Goal: Check status: Check status

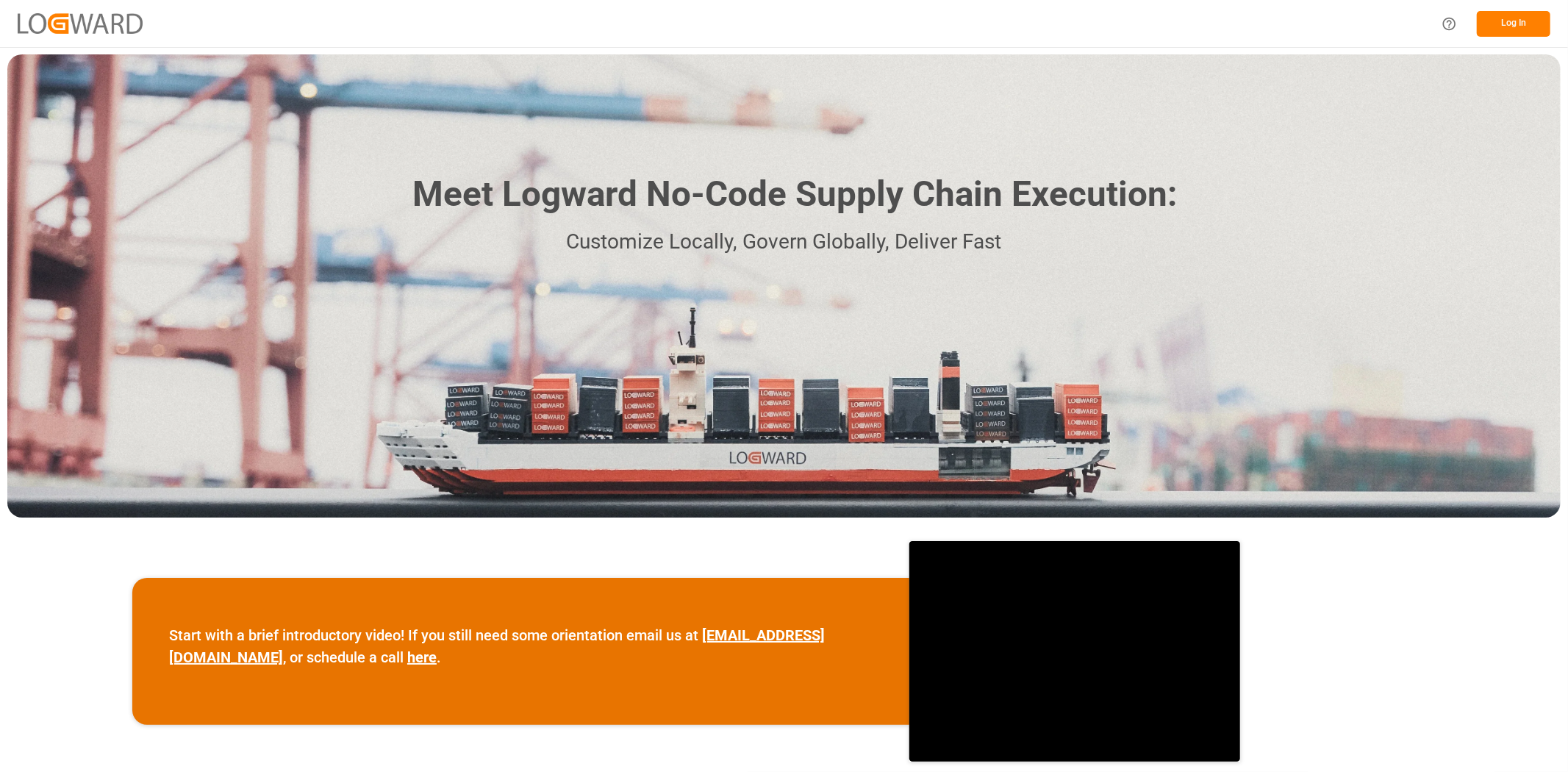
click at [1523, 28] on button "Log In" at bounding box center [1513, 23] width 73 height 26
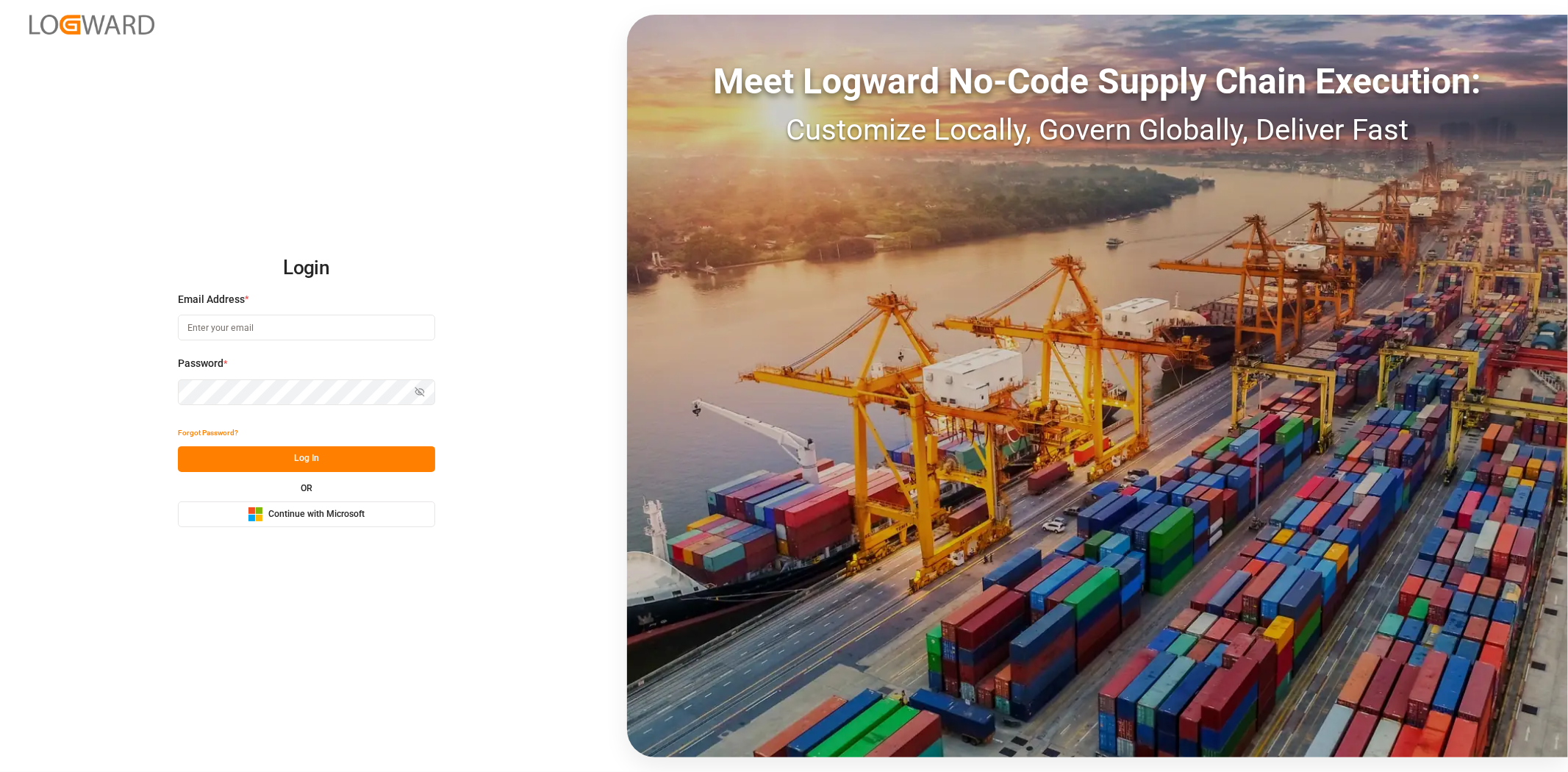
click at [317, 516] on span "Continue with Microsoft" at bounding box center [316, 514] width 96 height 14
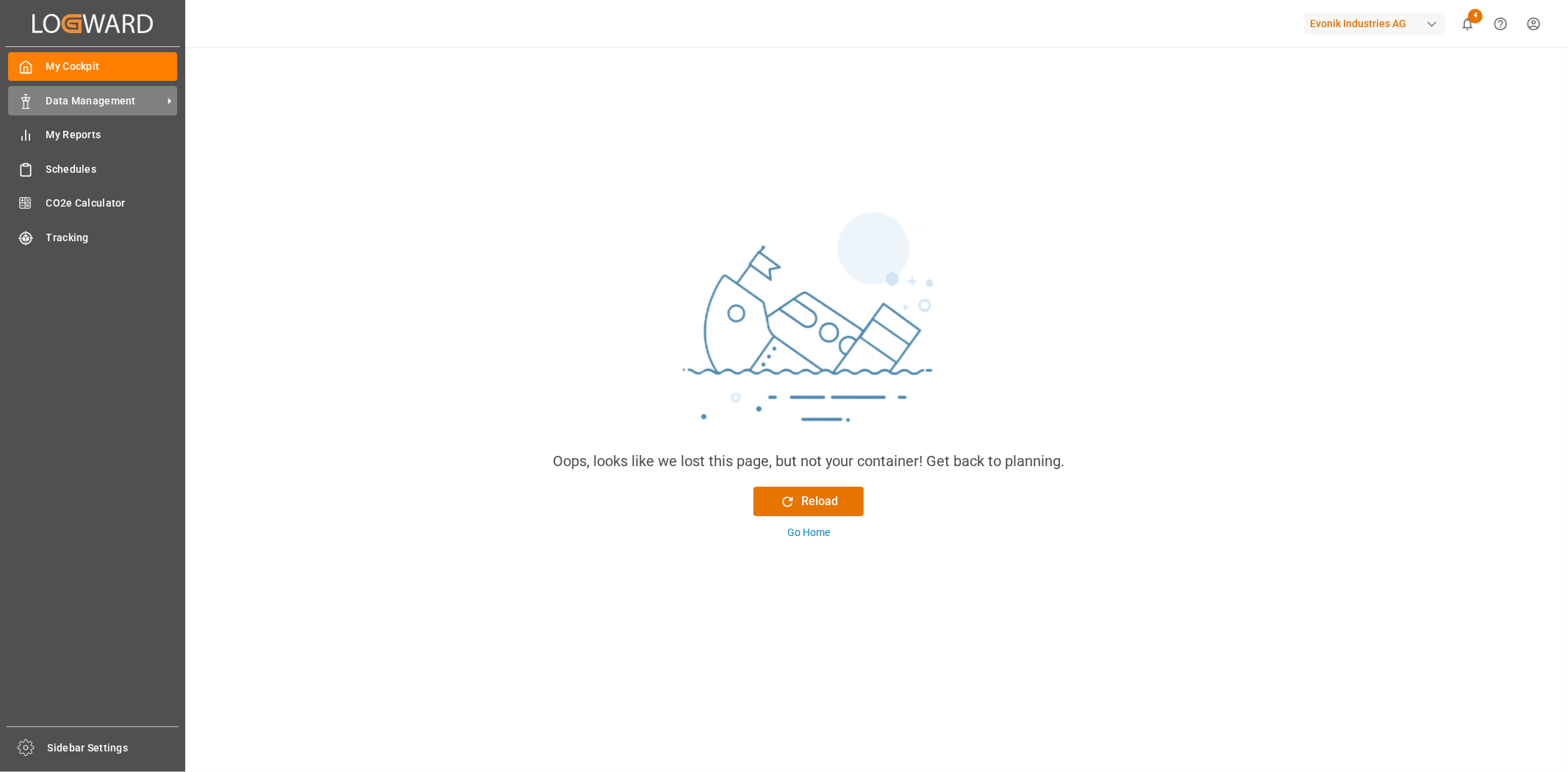
click at [41, 97] on div "Data Management Data Management" at bounding box center [92, 100] width 169 height 29
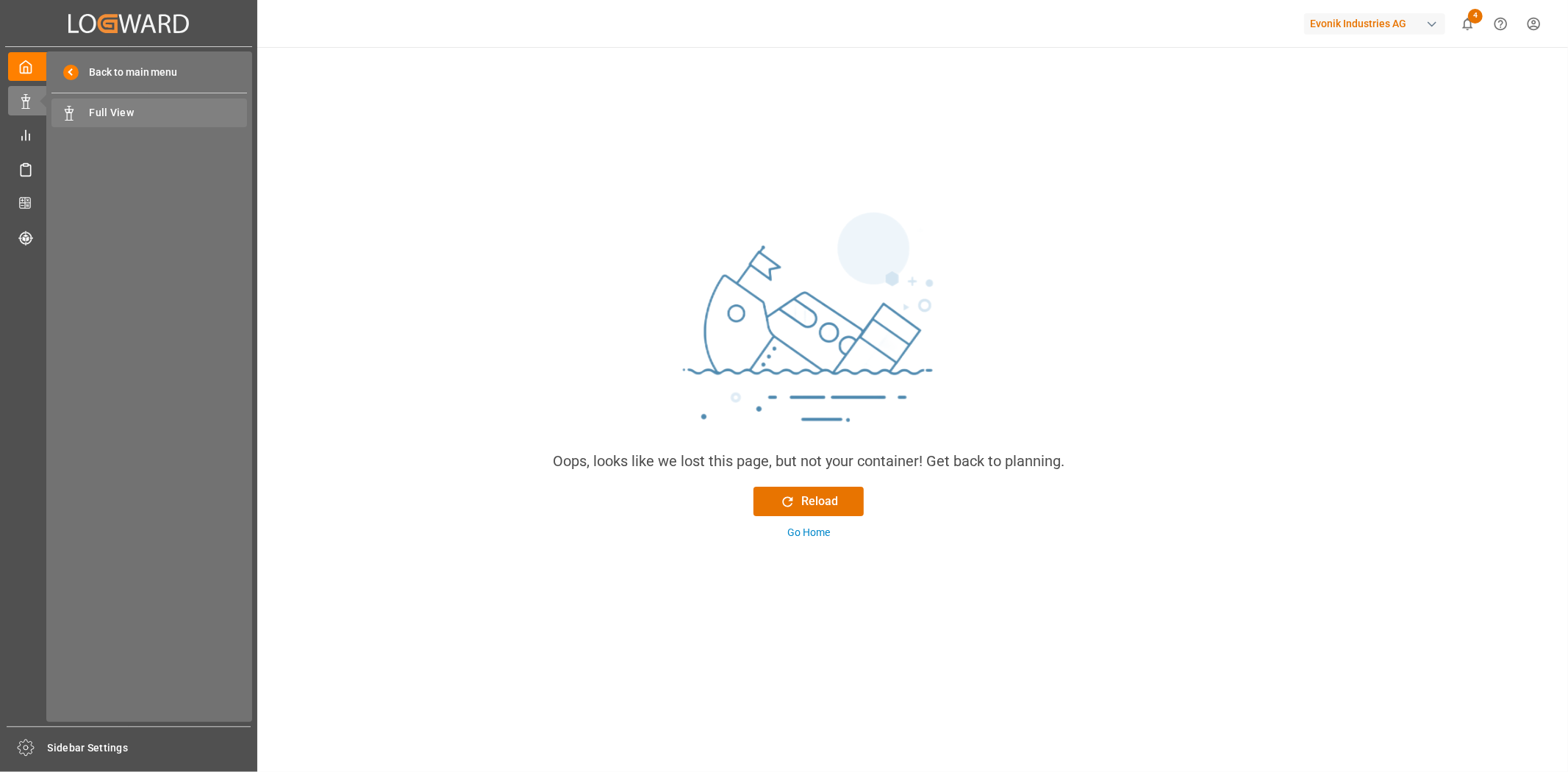
click at [118, 122] on div "Full View Full View" at bounding box center [149, 113] width 196 height 29
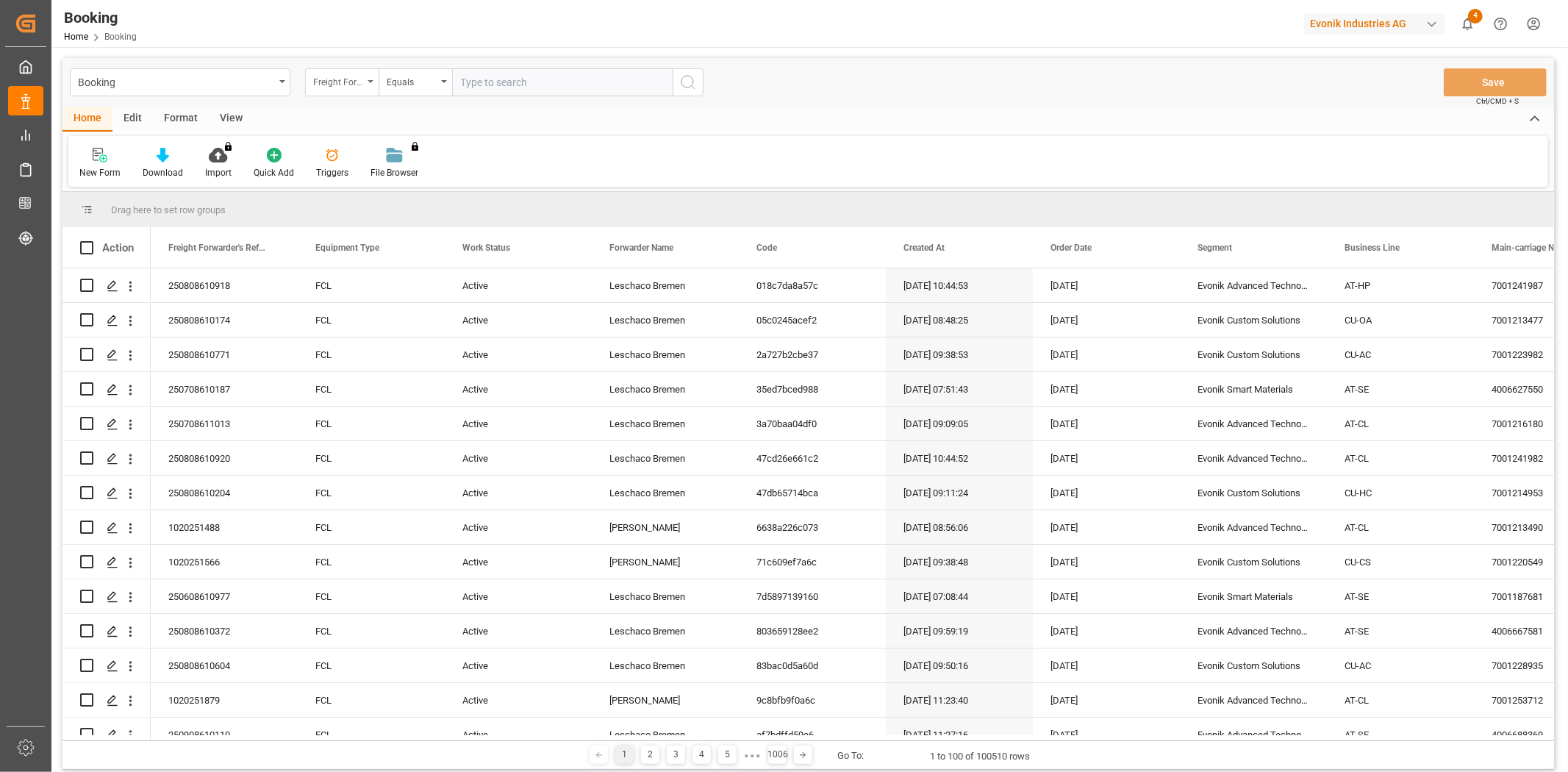
click at [370, 82] on icon "open menu" at bounding box center [371, 81] width 6 height 3
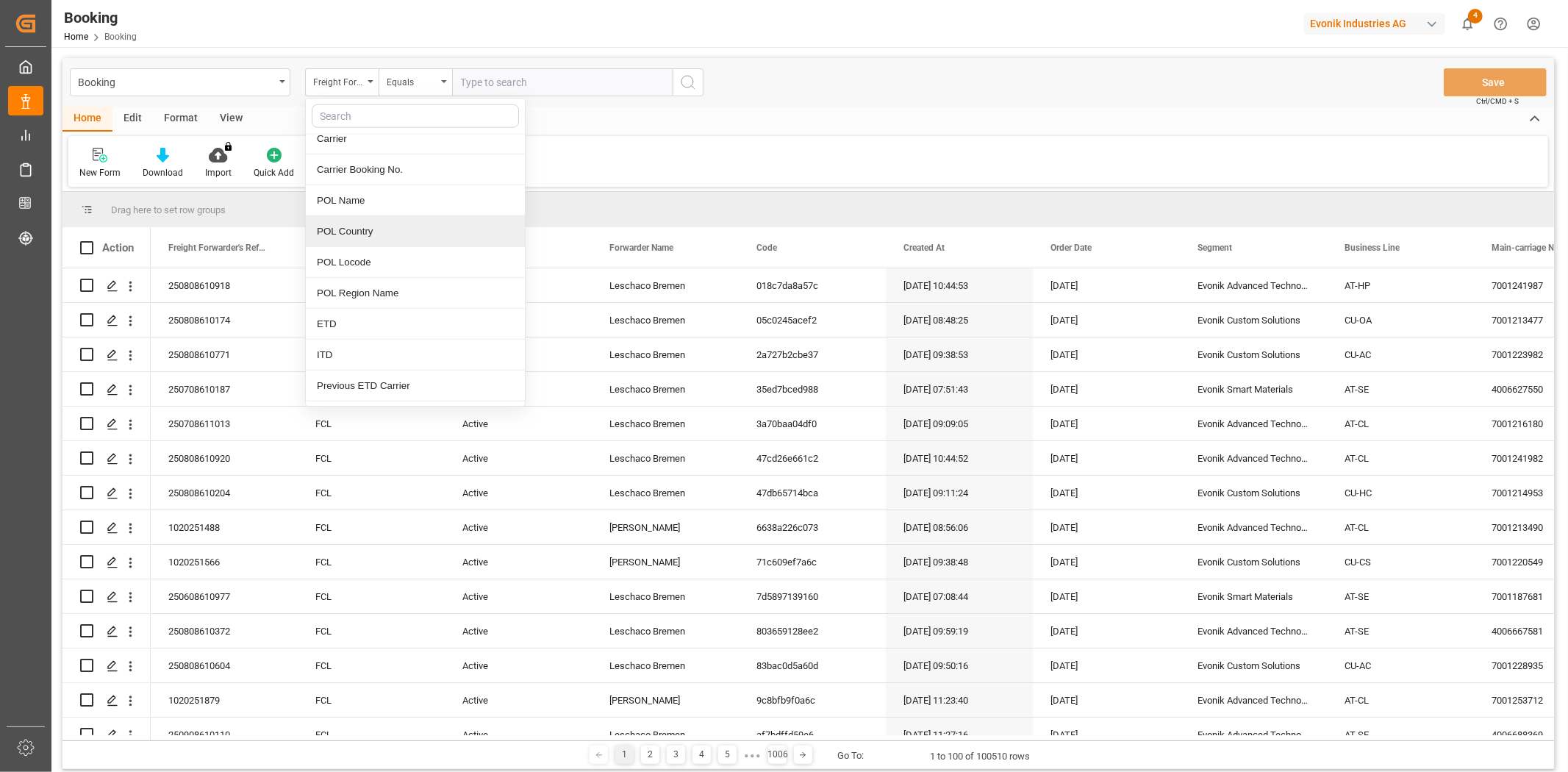
scroll to position [1470, 0]
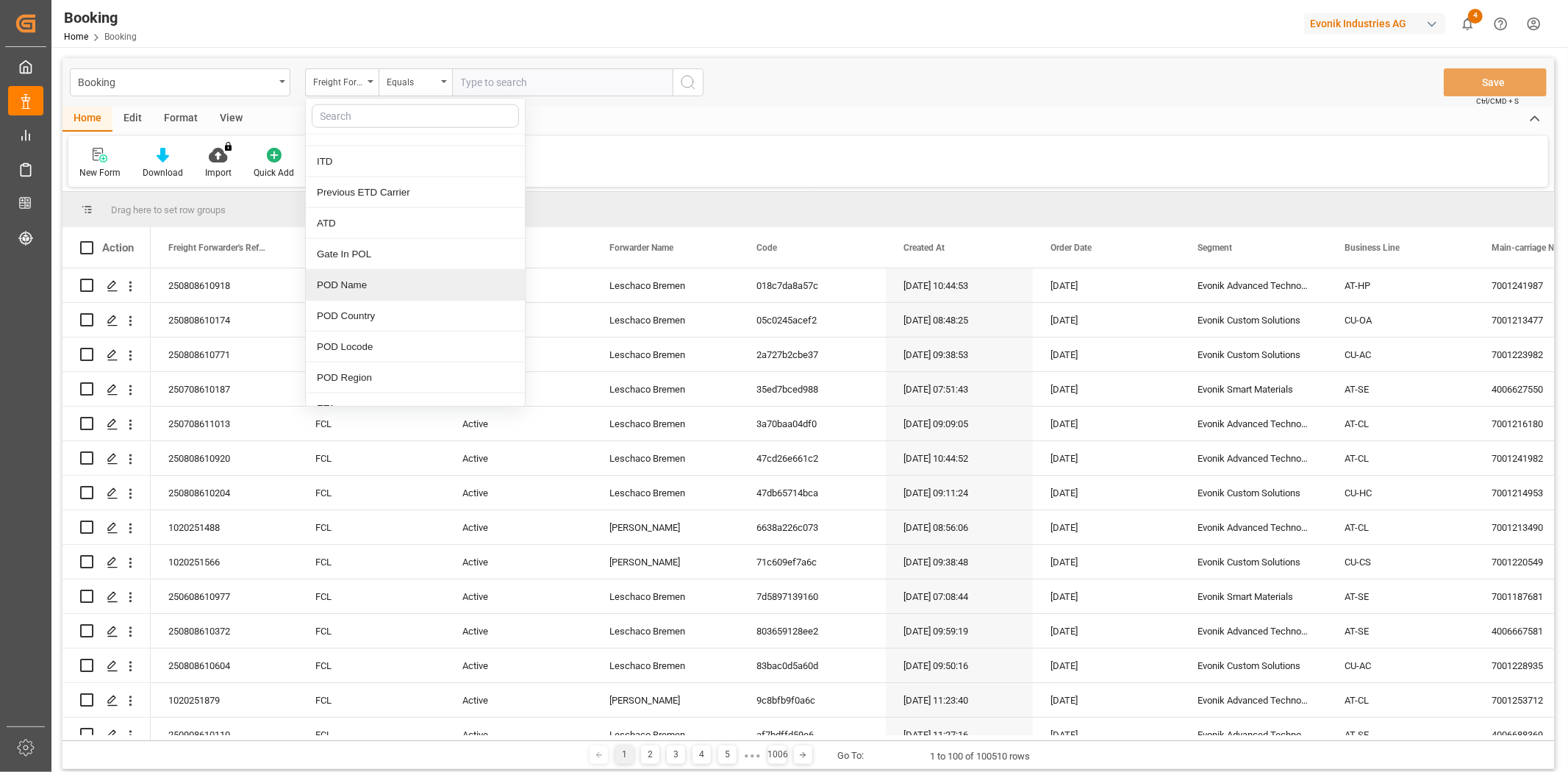
click at [408, 287] on div "POD Name" at bounding box center [415, 286] width 219 height 31
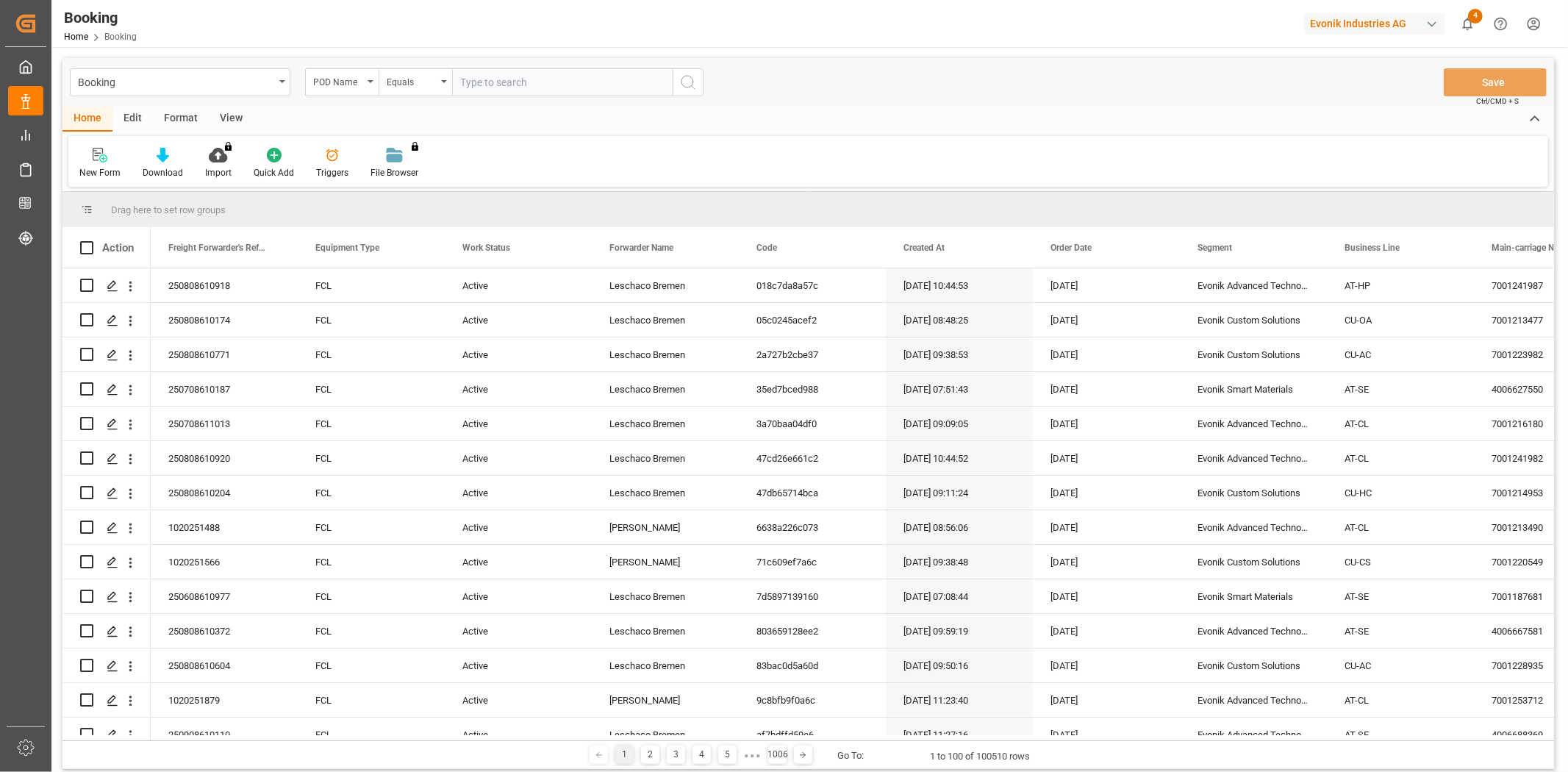
click at [563, 84] on input "text" at bounding box center [562, 82] width 221 height 28
type input "arica"
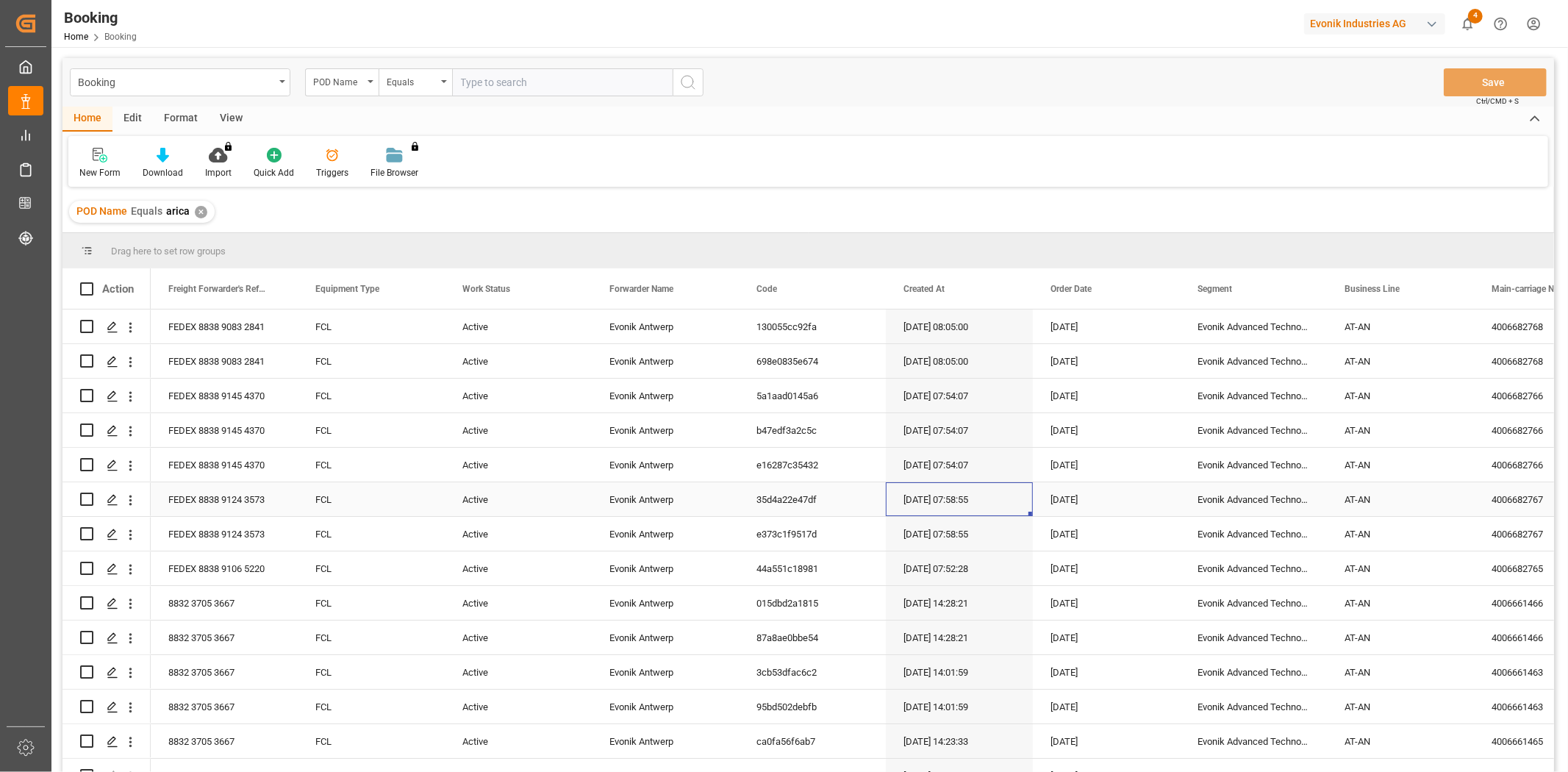
click at [916, 482] on div "[DATE] 07:58:55" at bounding box center [959, 499] width 147 height 34
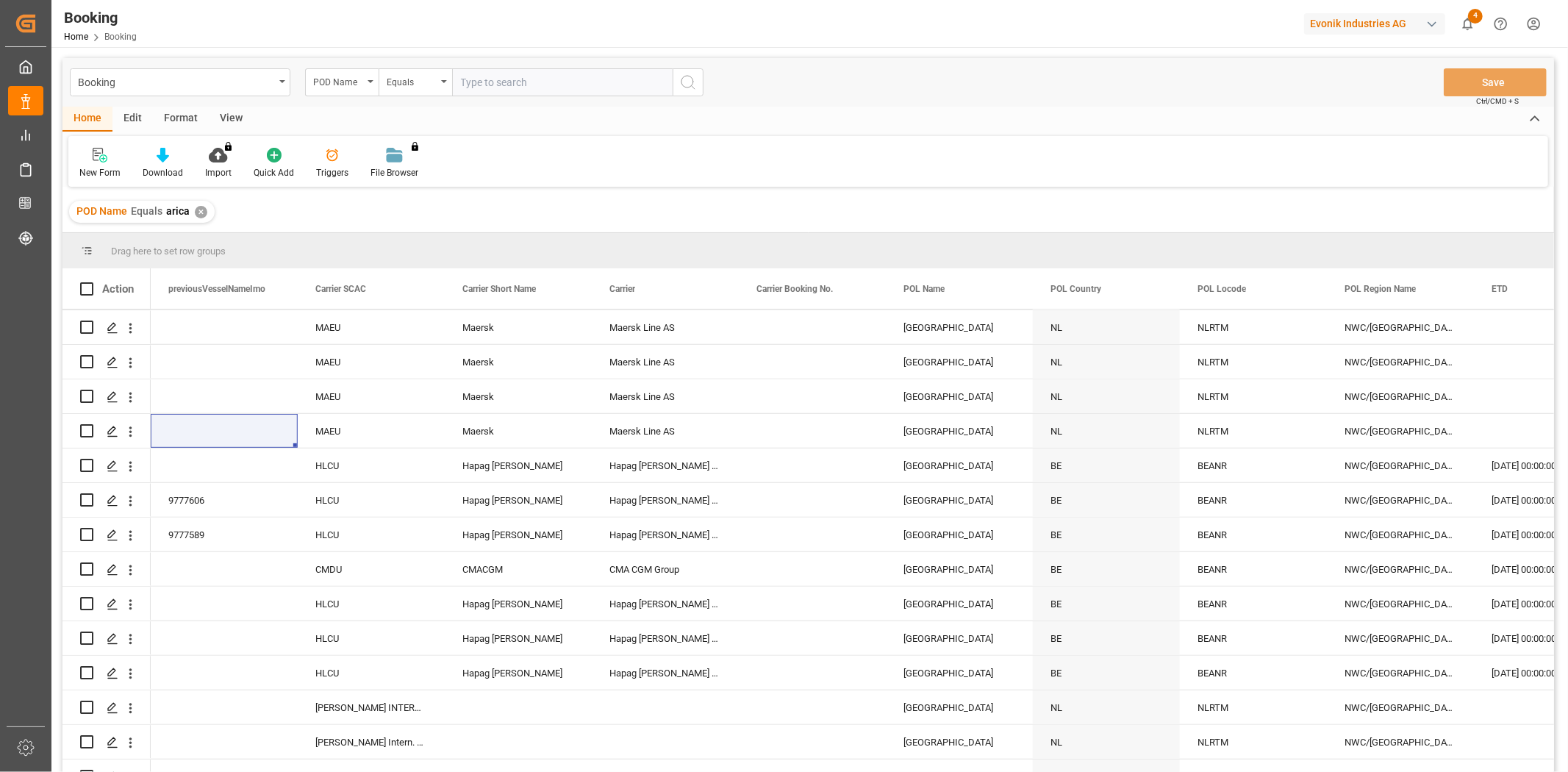
click at [202, 209] on div "✕" at bounding box center [201, 211] width 13 height 13
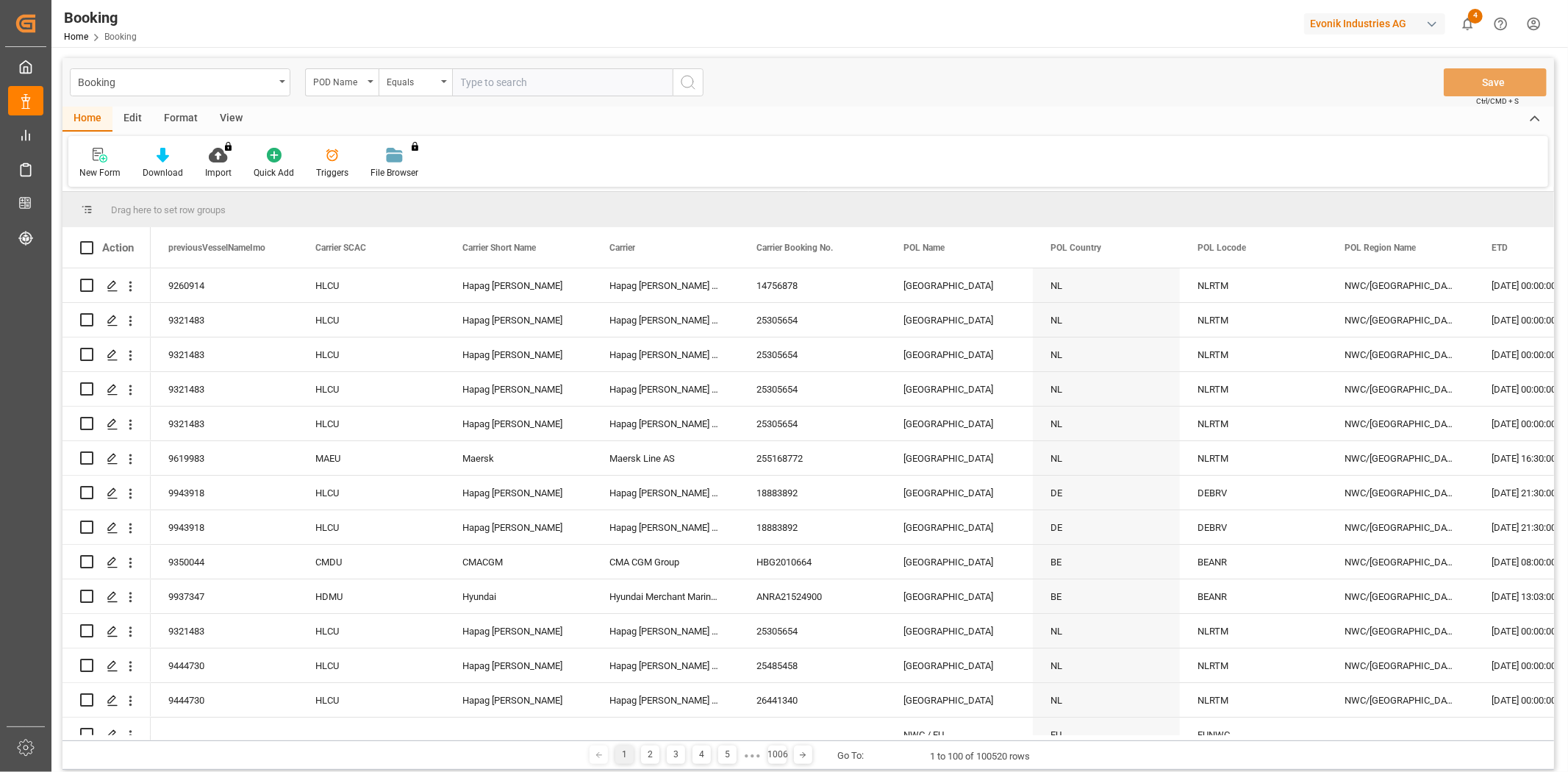
click at [495, 88] on input "text" at bounding box center [562, 82] width 221 height 28
type input "salvador"
click at [691, 73] on icon "search button" at bounding box center [688, 82] width 17 height 17
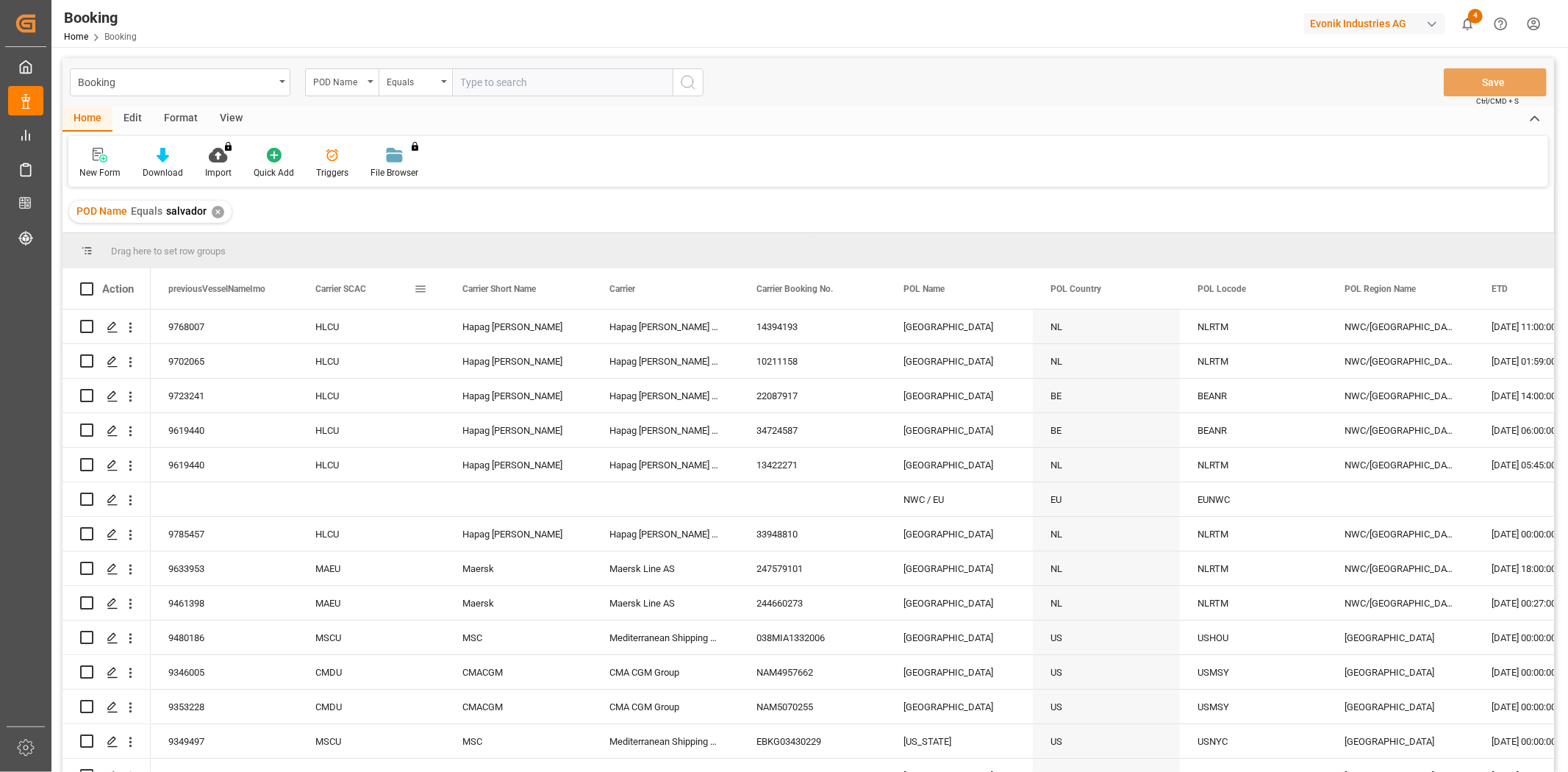
click at [420, 288] on span at bounding box center [421, 290] width 14 height 14
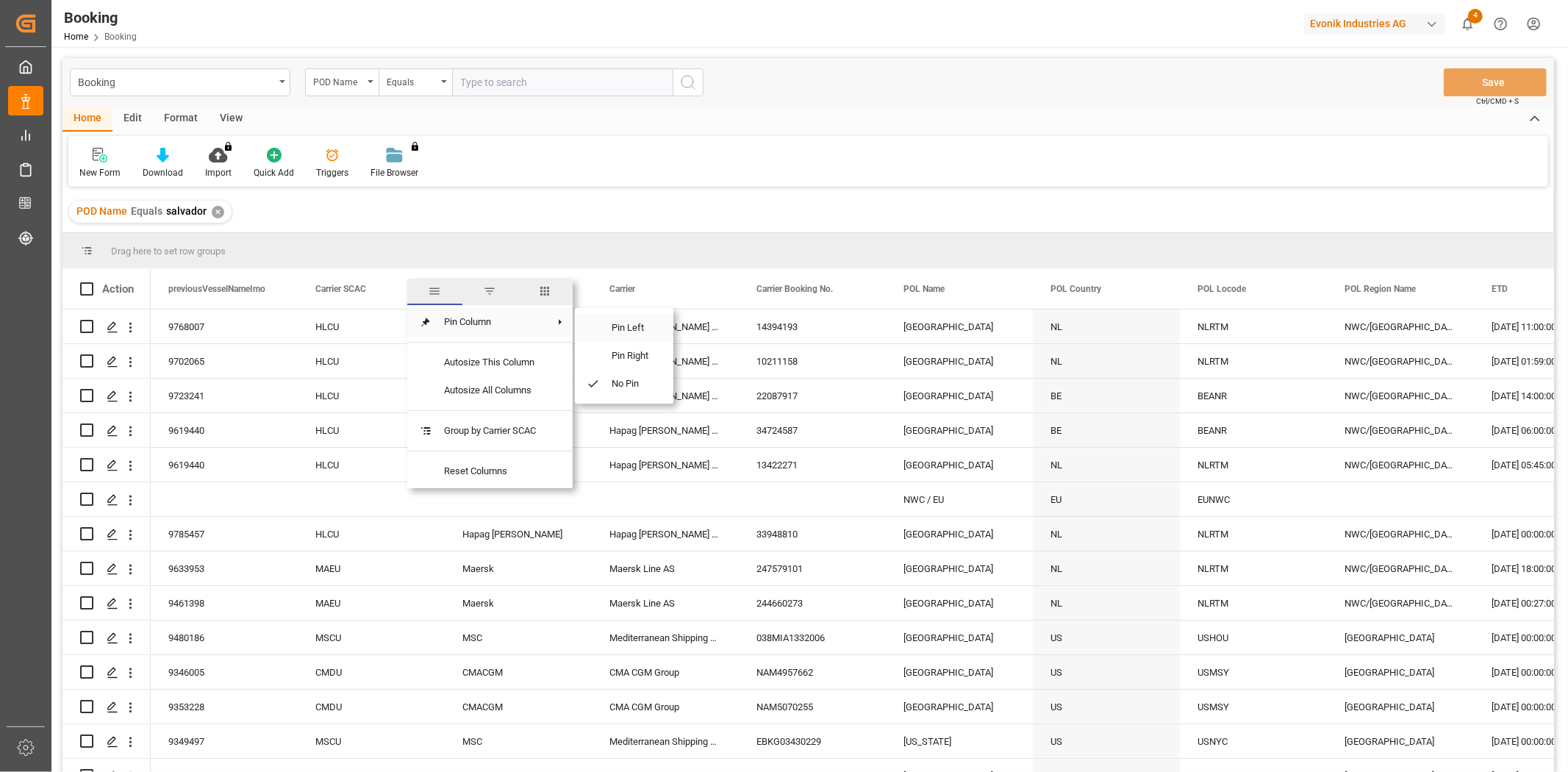
click at [640, 319] on span "Pin Left" at bounding box center [631, 327] width 62 height 28
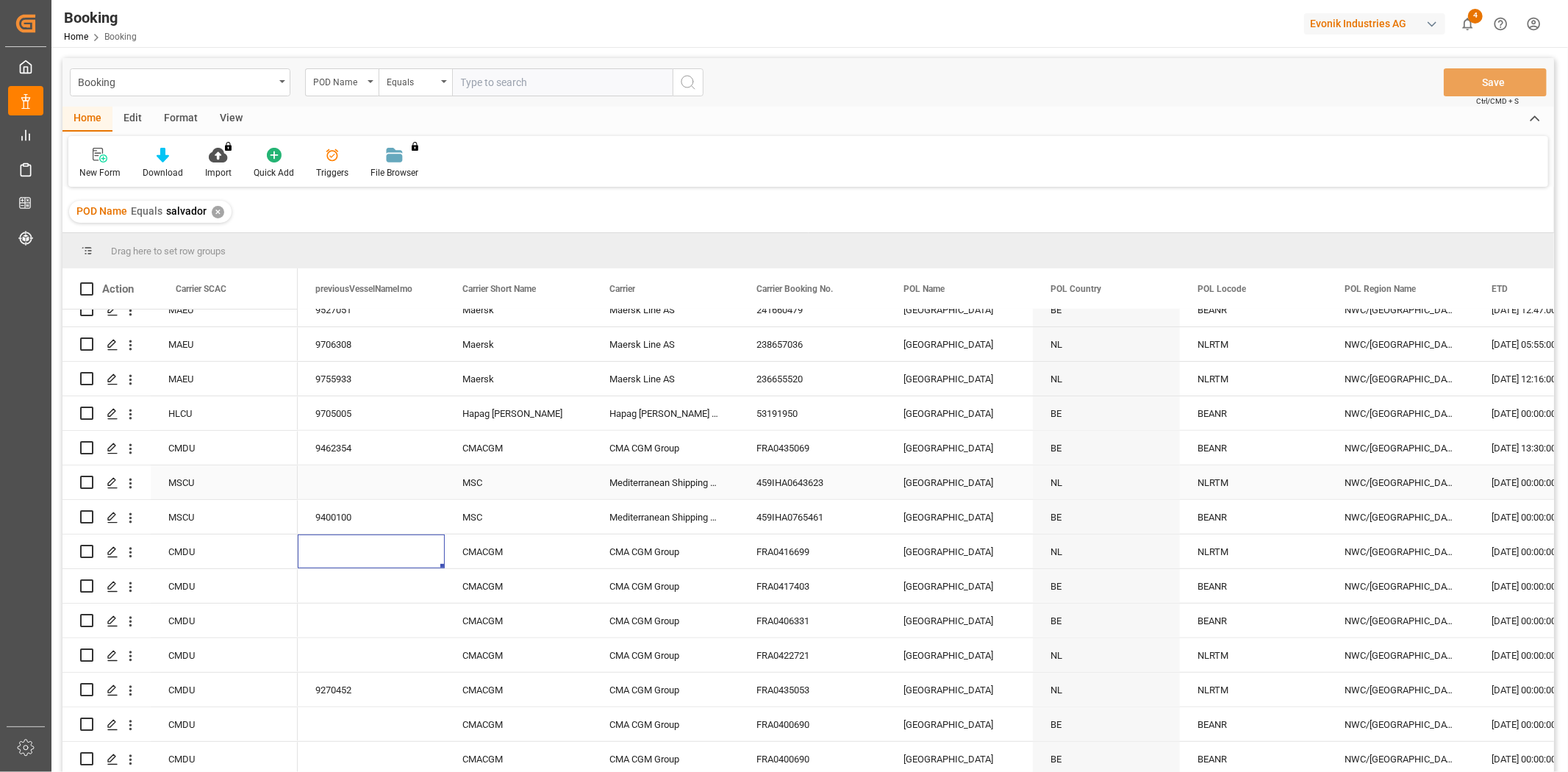
click at [1244, 490] on div "NLRTM" at bounding box center [1253, 482] width 147 height 34
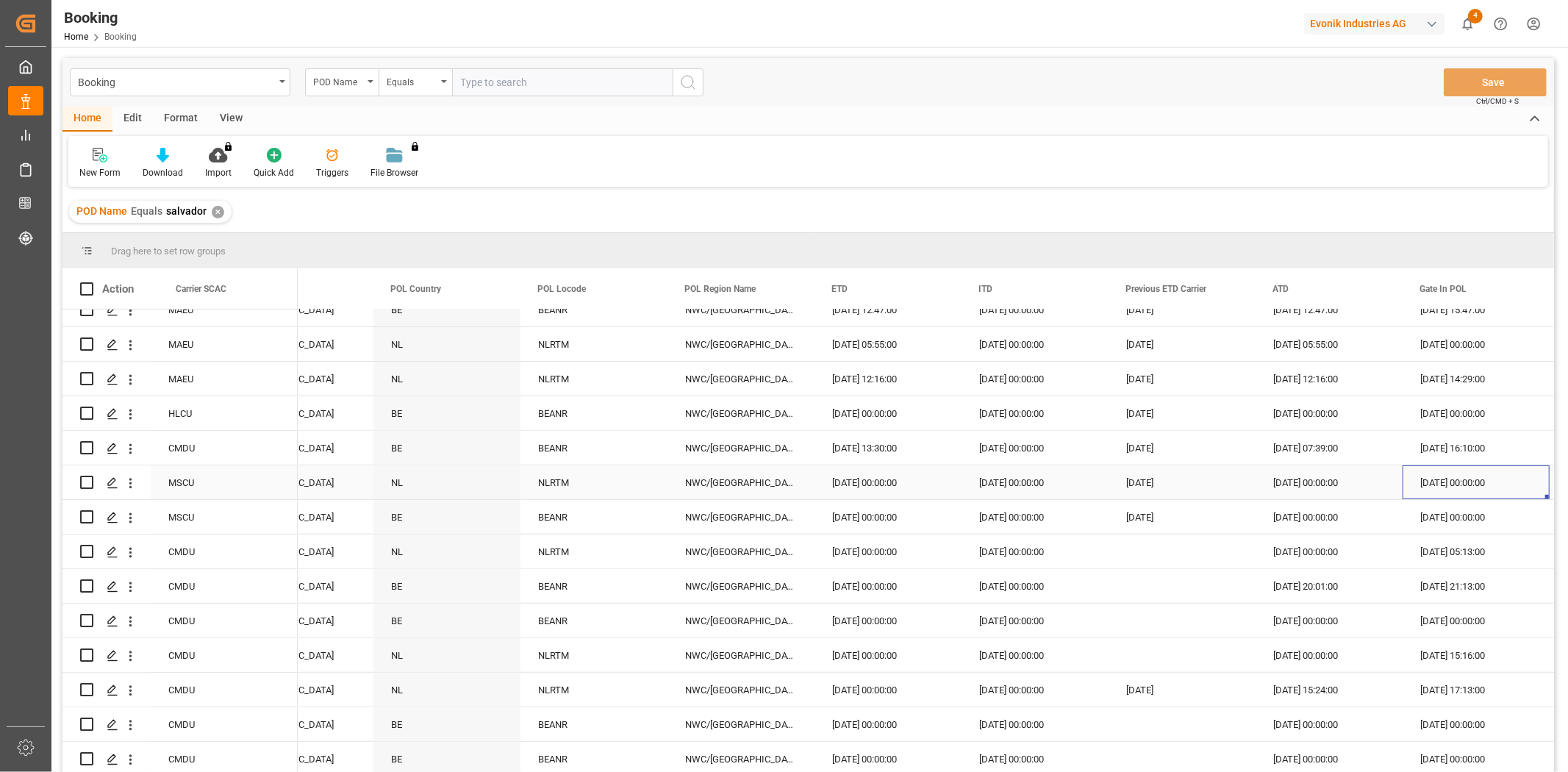
scroll to position [0, 6393]
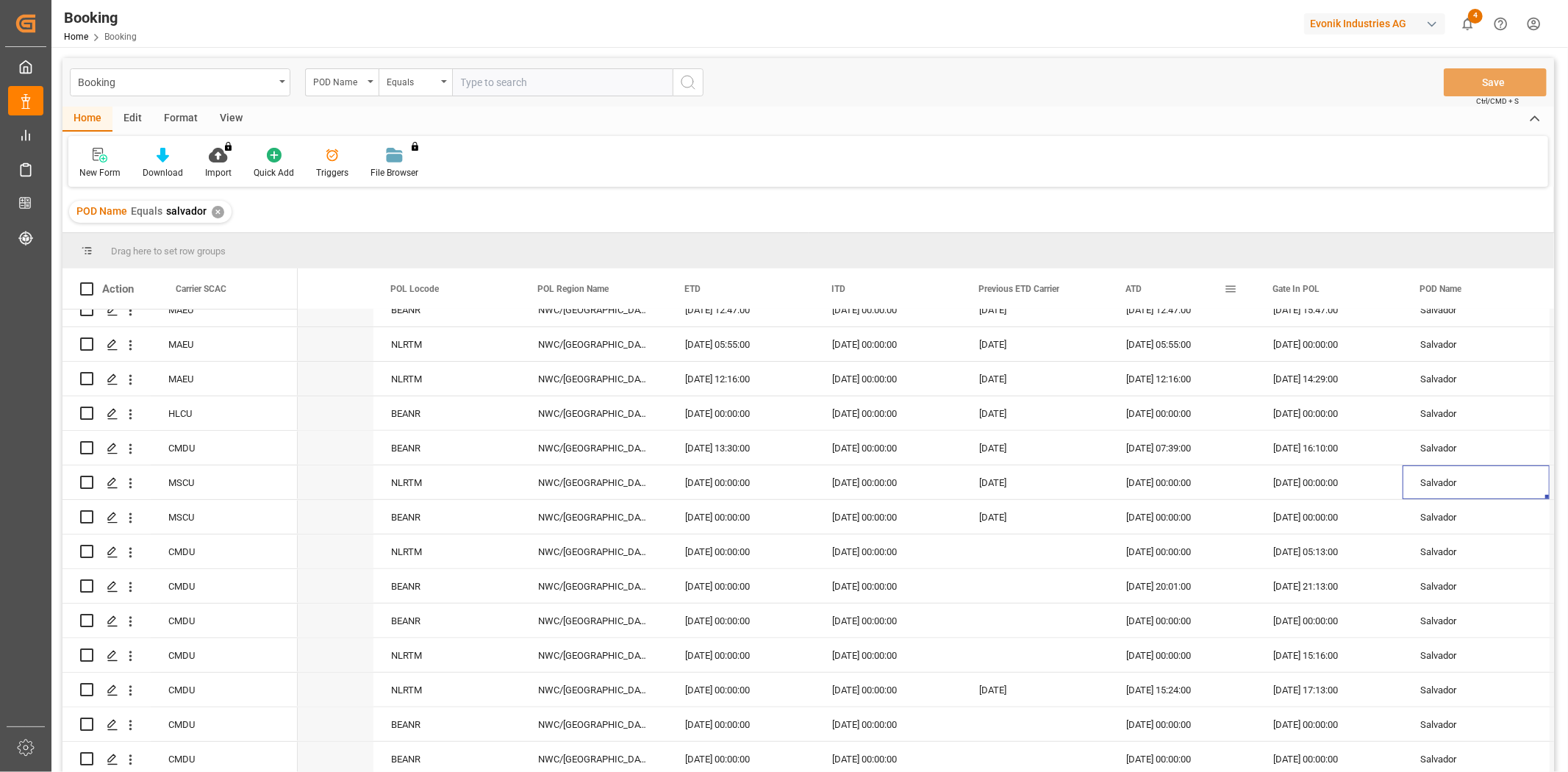
click at [1225, 290] on span at bounding box center [1230, 290] width 14 height 14
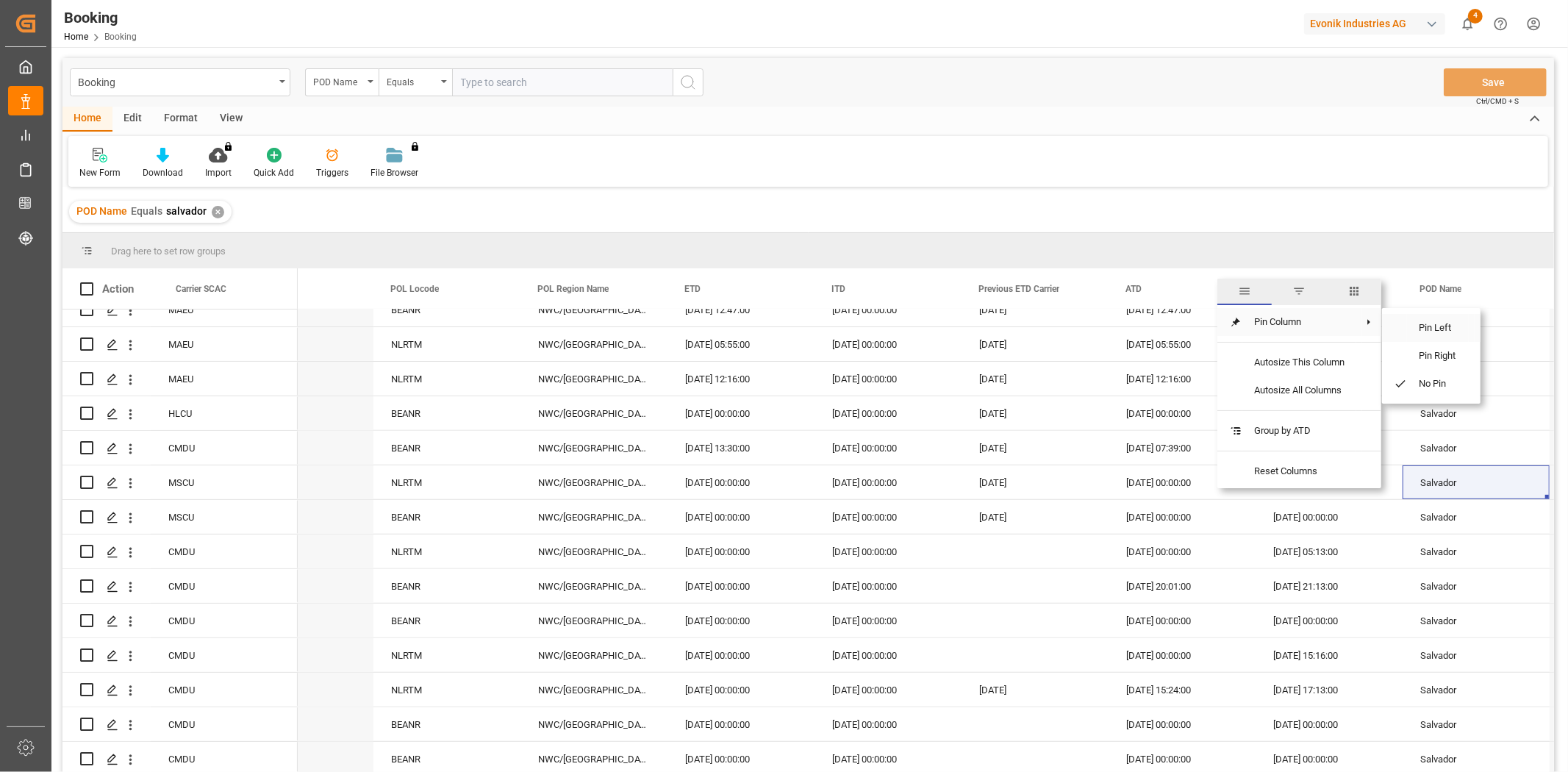
click at [1281, 328] on span "Pin Left" at bounding box center [1438, 327] width 62 height 28
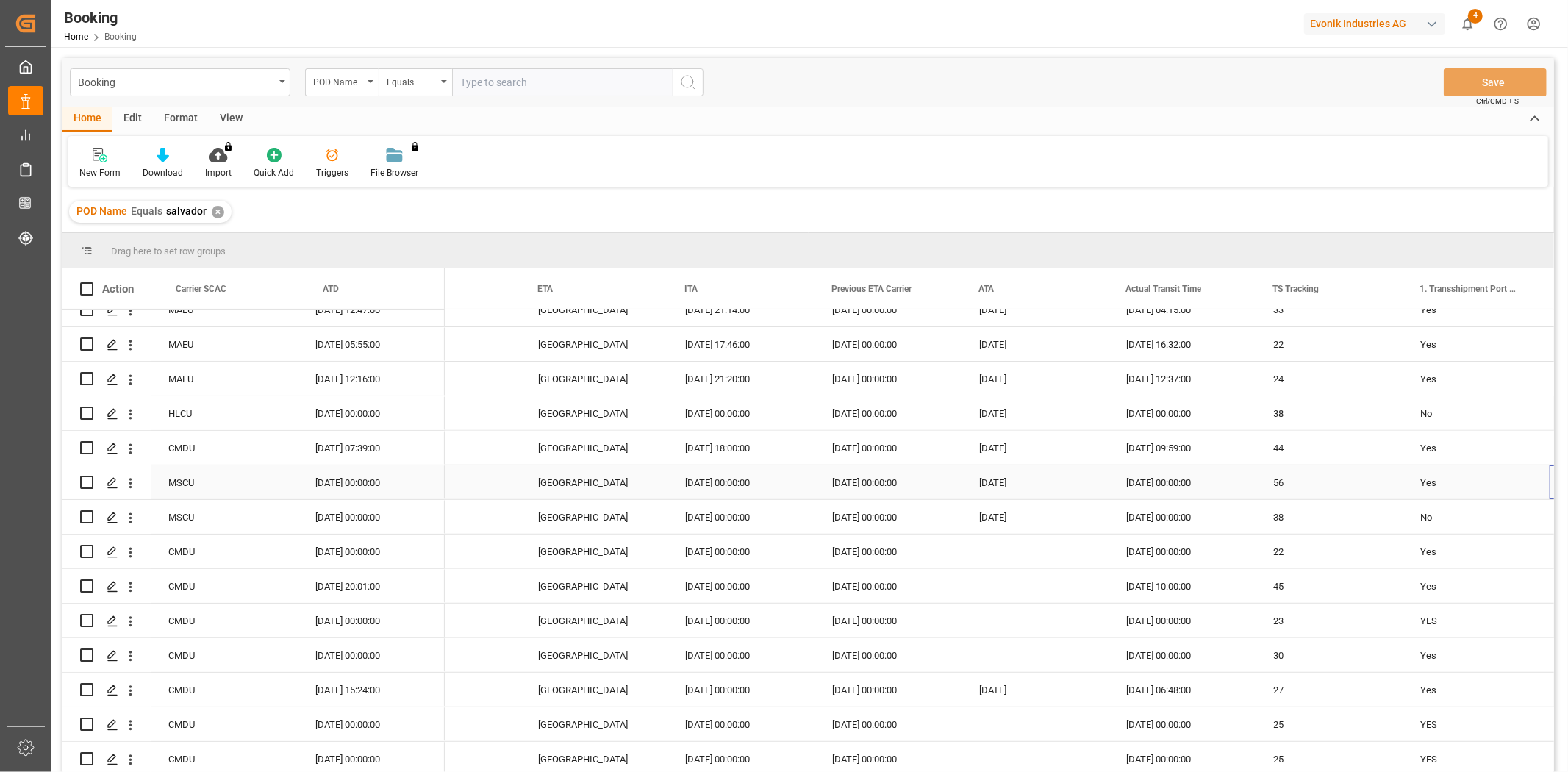
scroll to position [0, 7862]
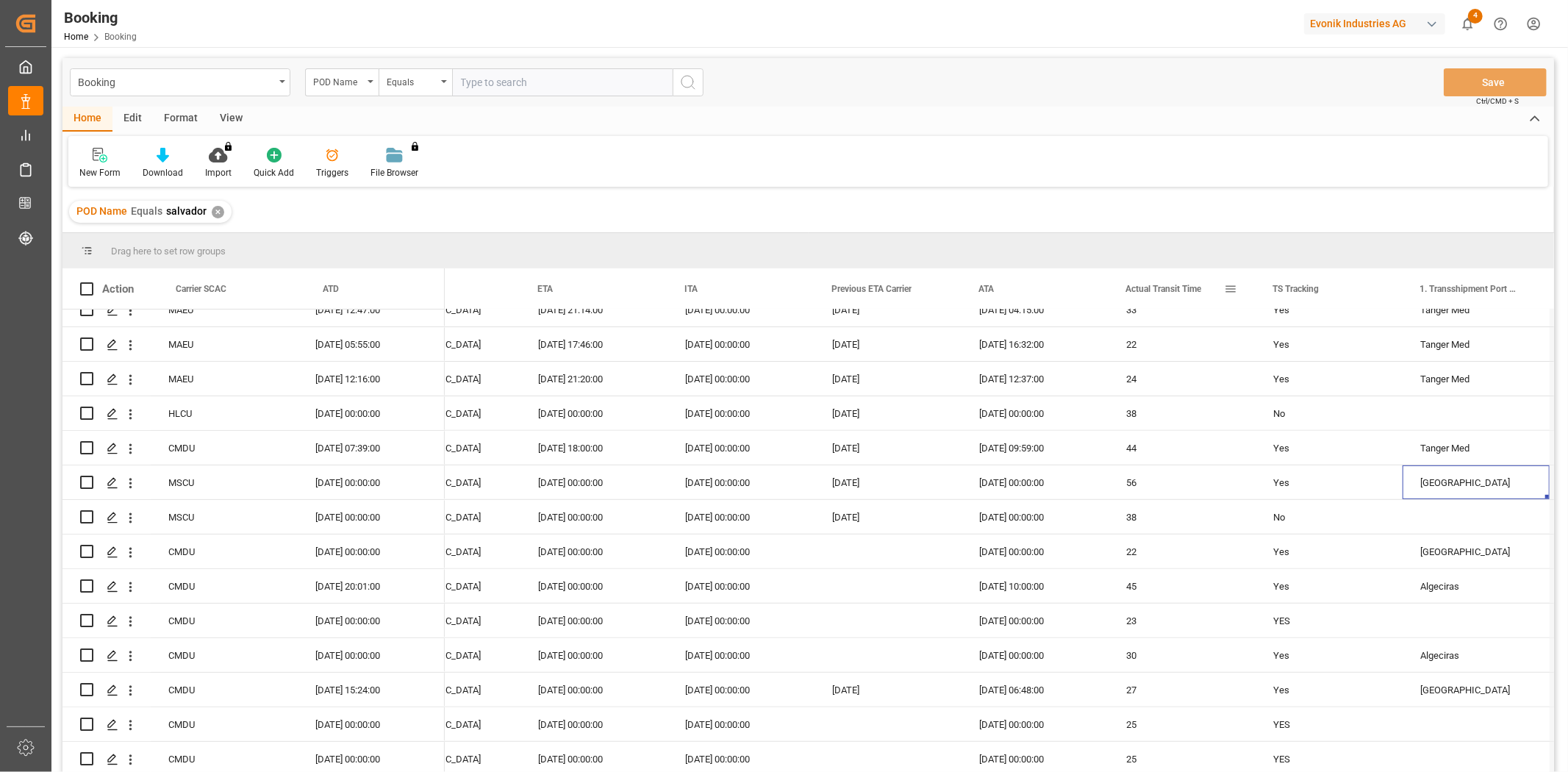
click at [1230, 287] on span at bounding box center [1230, 290] width 14 height 14
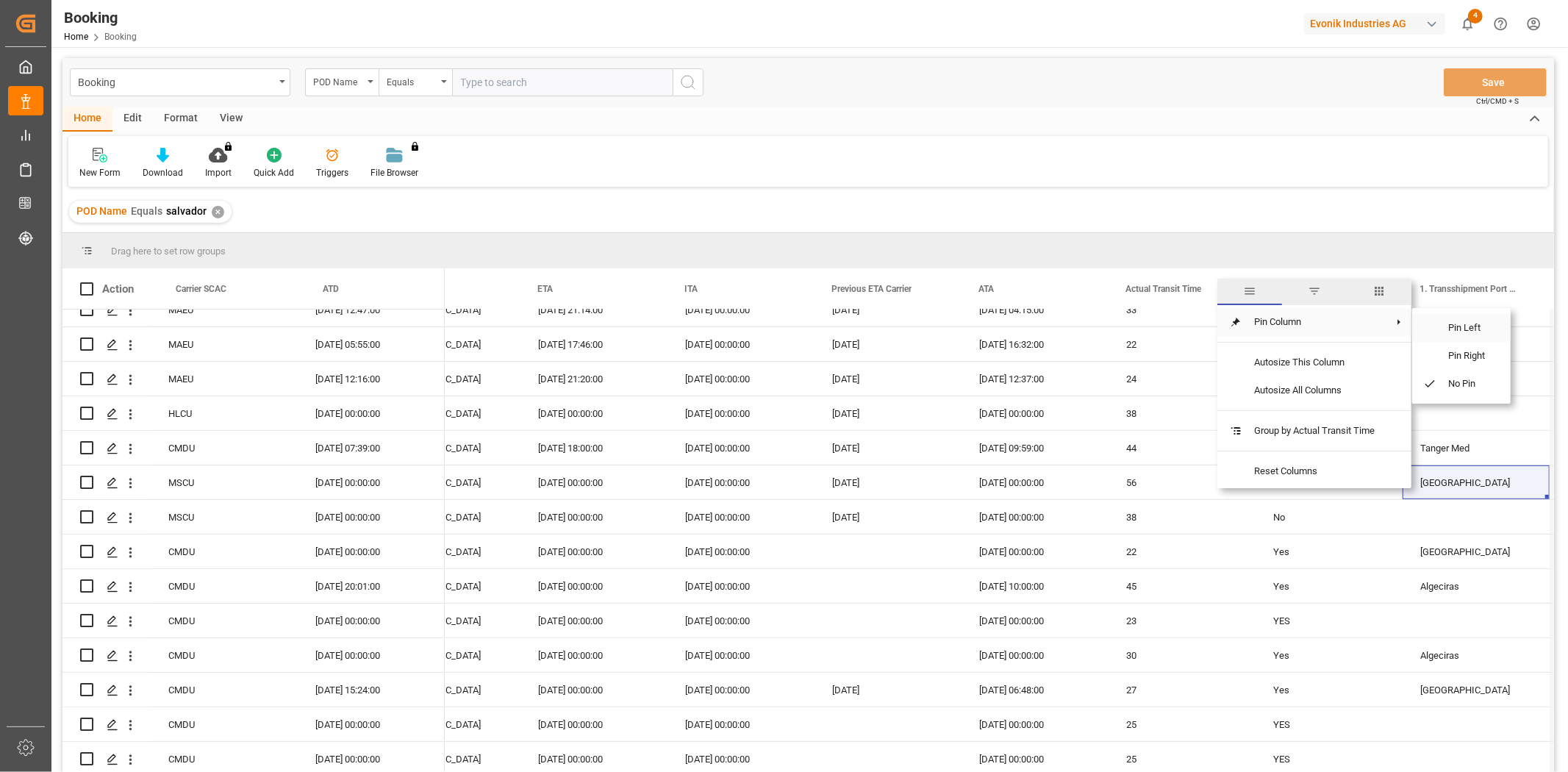
click at [1281, 328] on span "Pin Left" at bounding box center [1468, 327] width 62 height 28
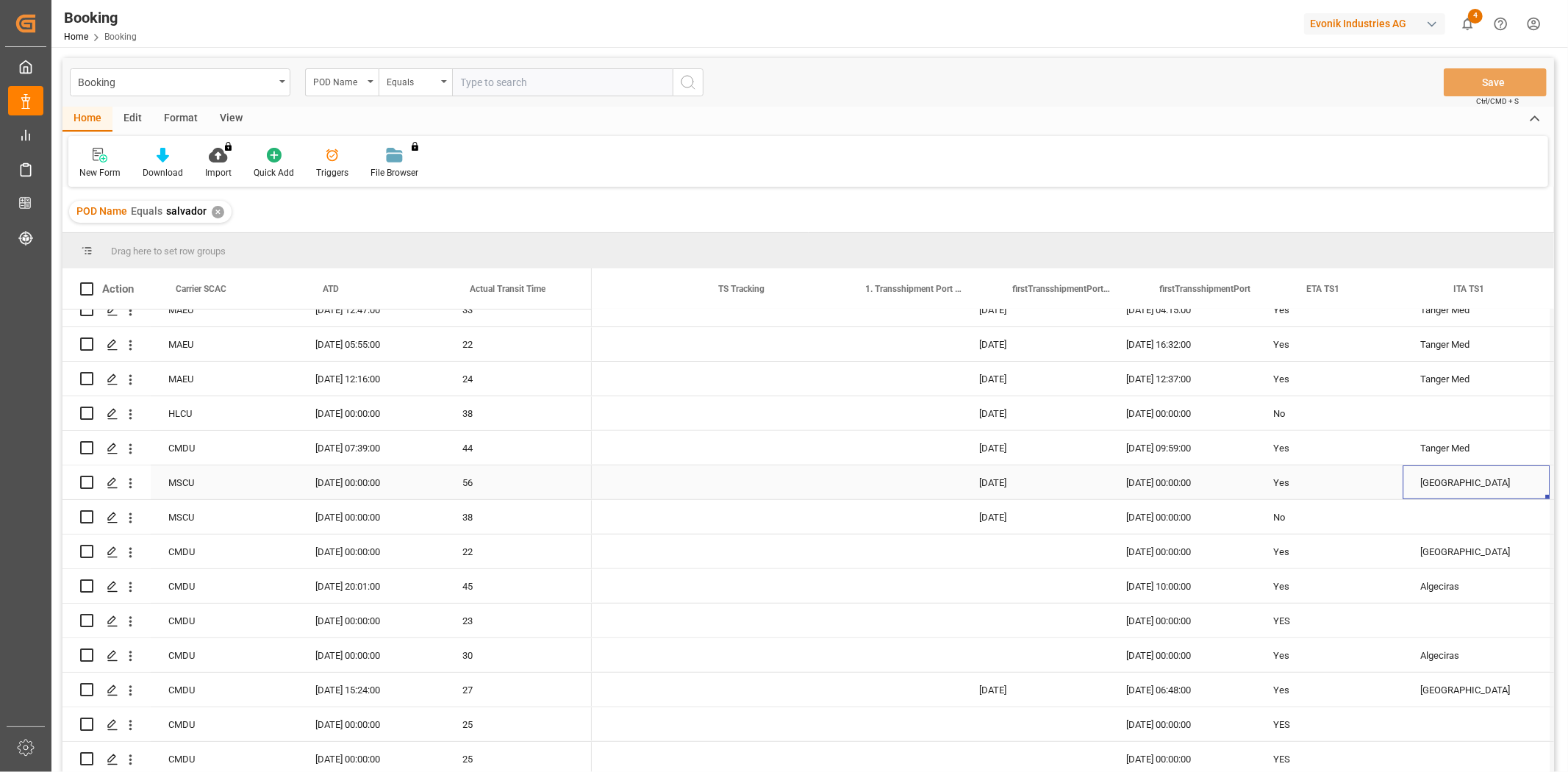
scroll to position [0, 8418]
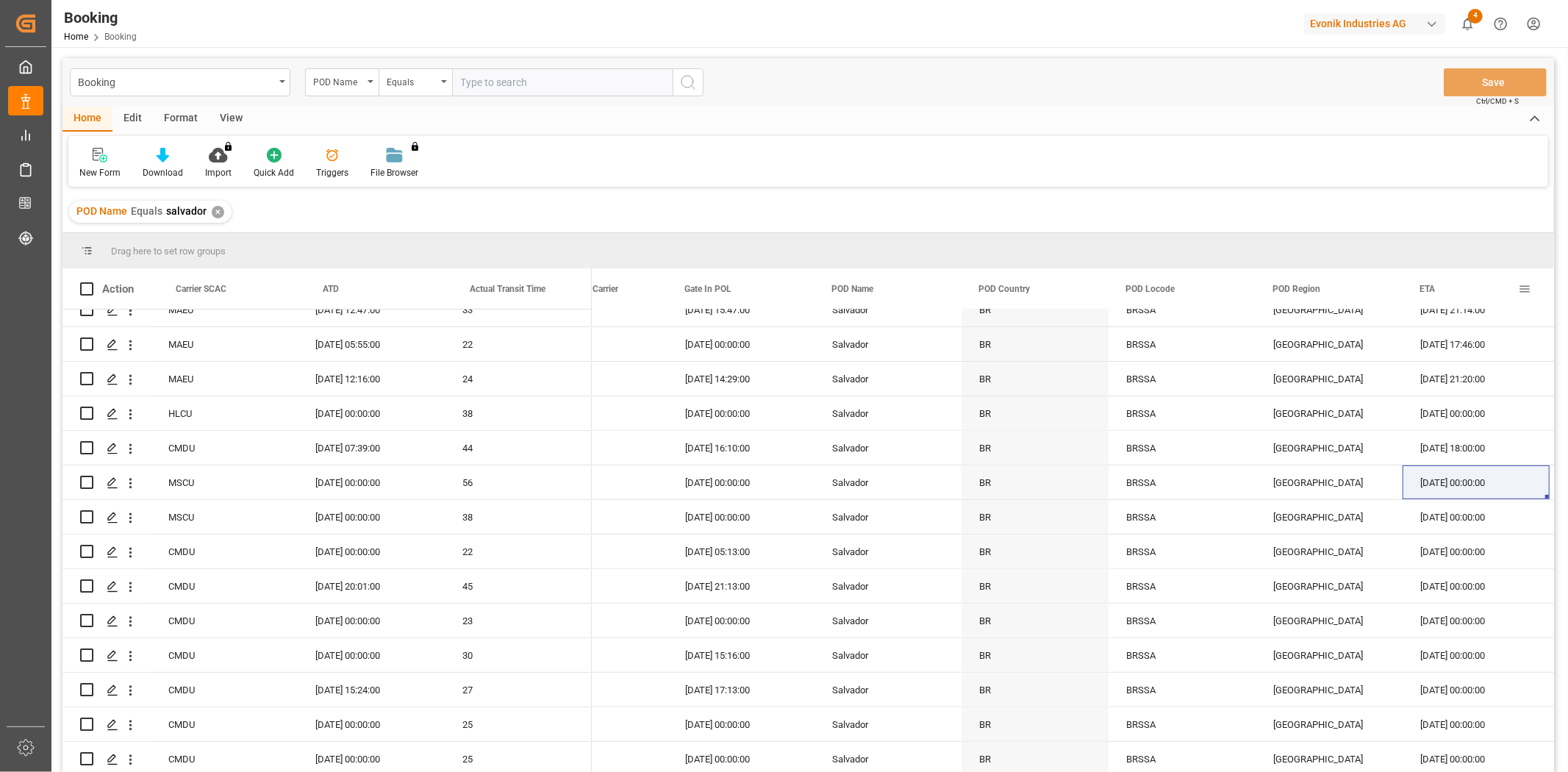
click at [1281, 290] on div "ETA" at bounding box center [1469, 289] width 98 height 41
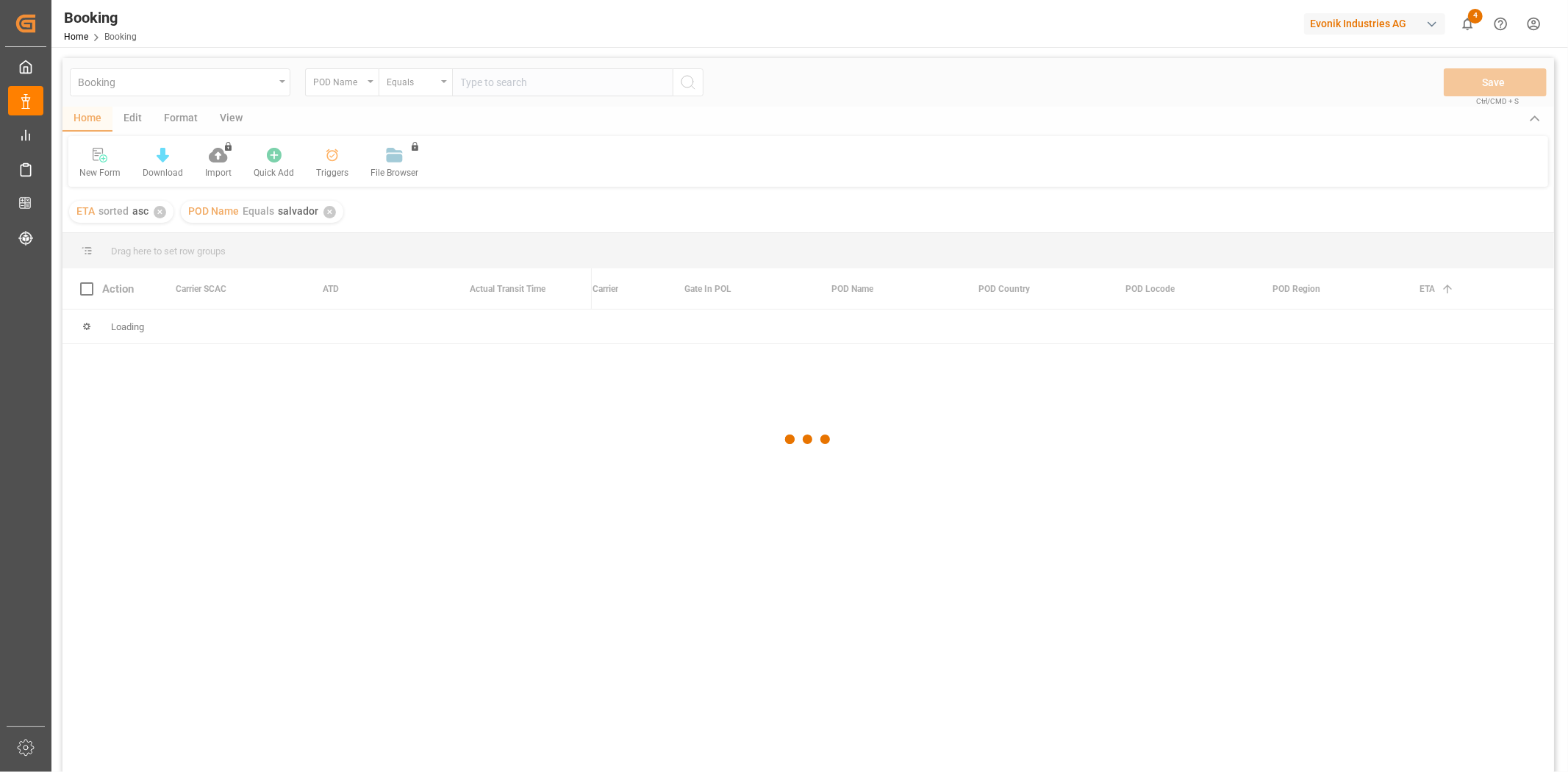
click at [1281, 290] on div at bounding box center [809, 439] width 1492 height 763
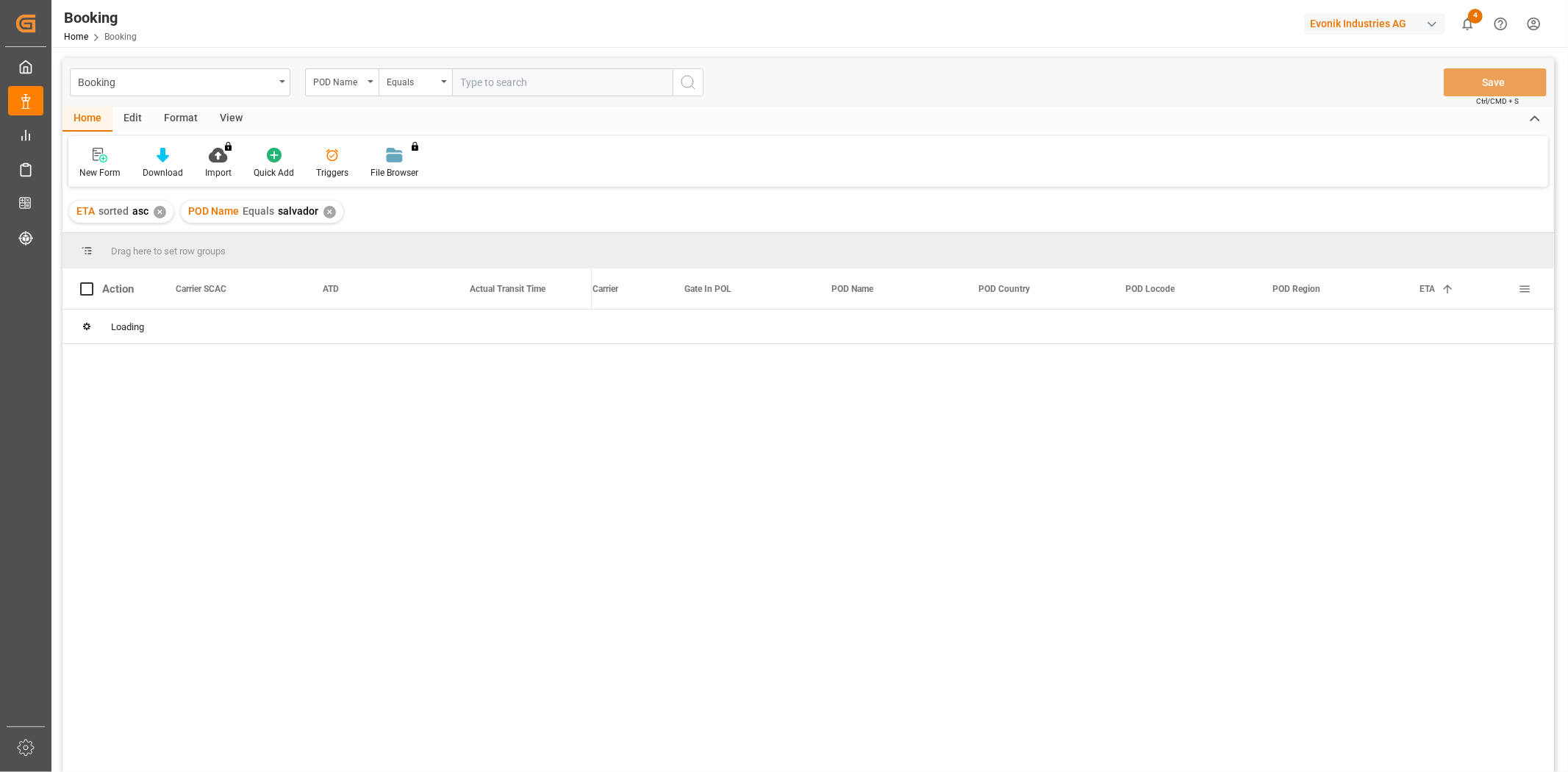
click at [1281, 291] on span "ETA" at bounding box center [1427, 289] width 15 height 11
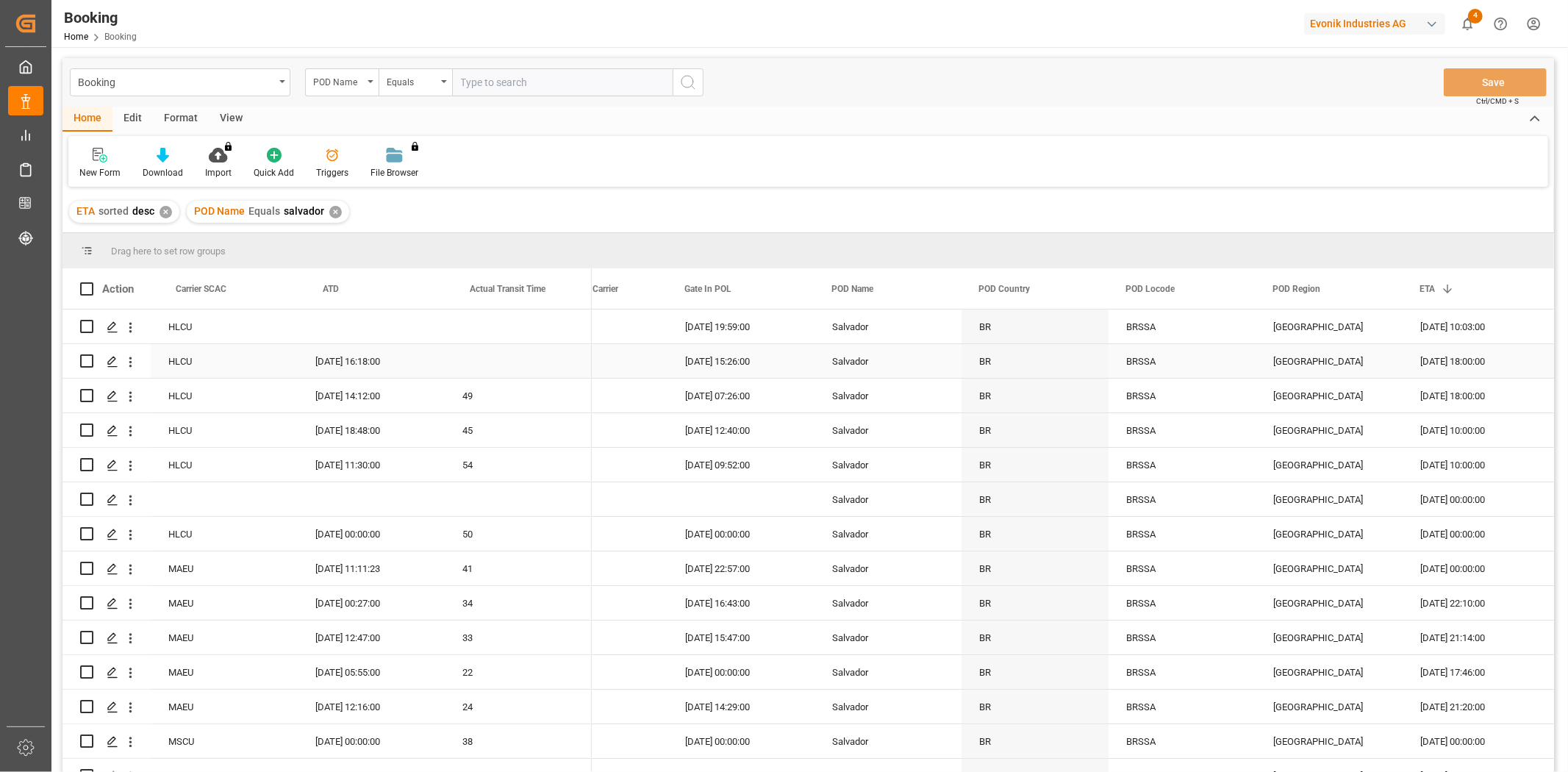
click at [1281, 366] on div "[DATE] 18:00:00" at bounding box center [1475, 360] width 147 height 34
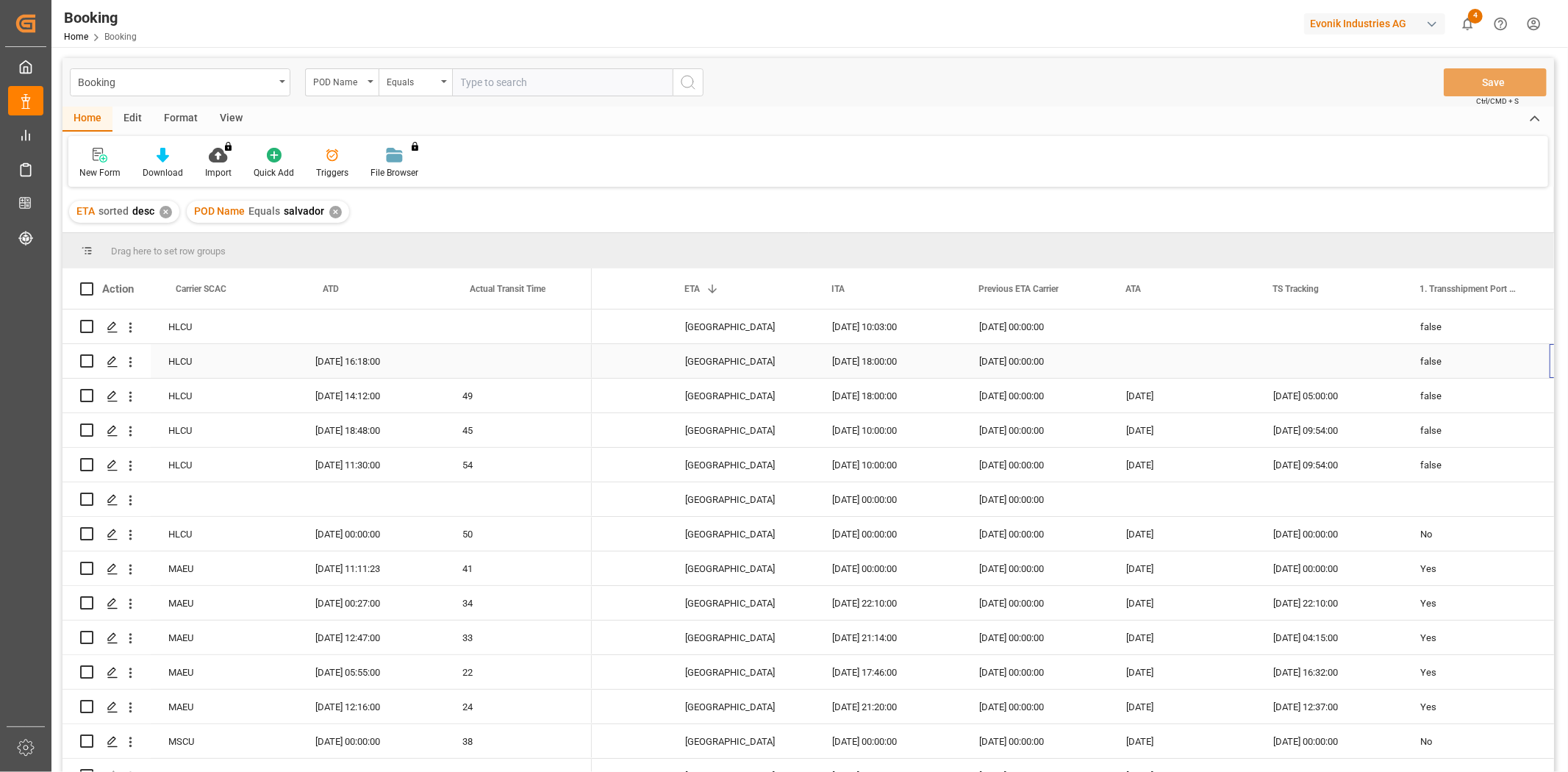
scroll to position [0, 7862]
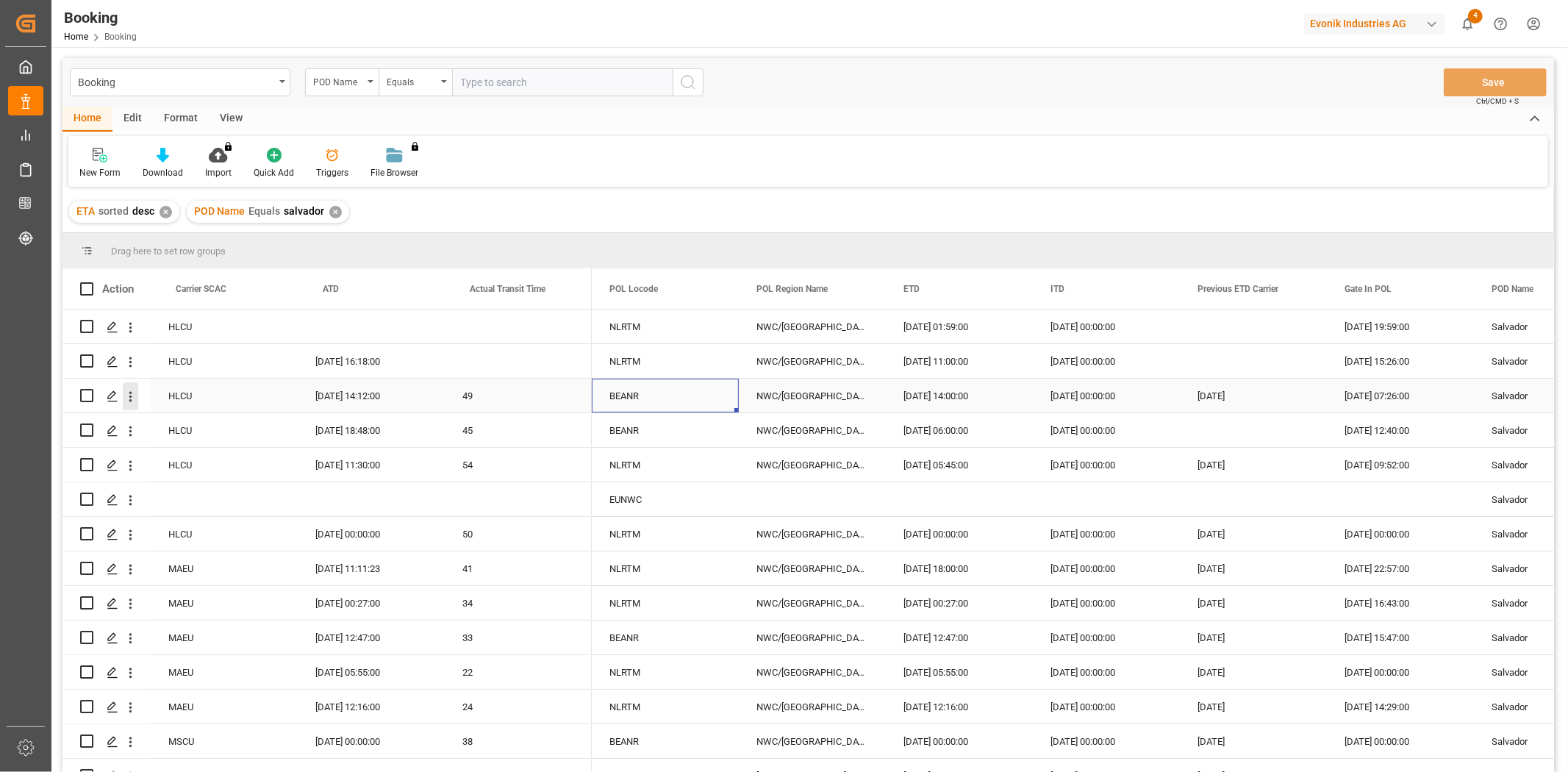
click at [131, 398] on icon "open menu" at bounding box center [130, 397] width 15 height 15
click at [215, 512] on span "Track Shipment" at bounding box center [226, 517] width 136 height 14
click at [927, 425] on div "[DATE] 06:00:00" at bounding box center [959, 429] width 147 height 34
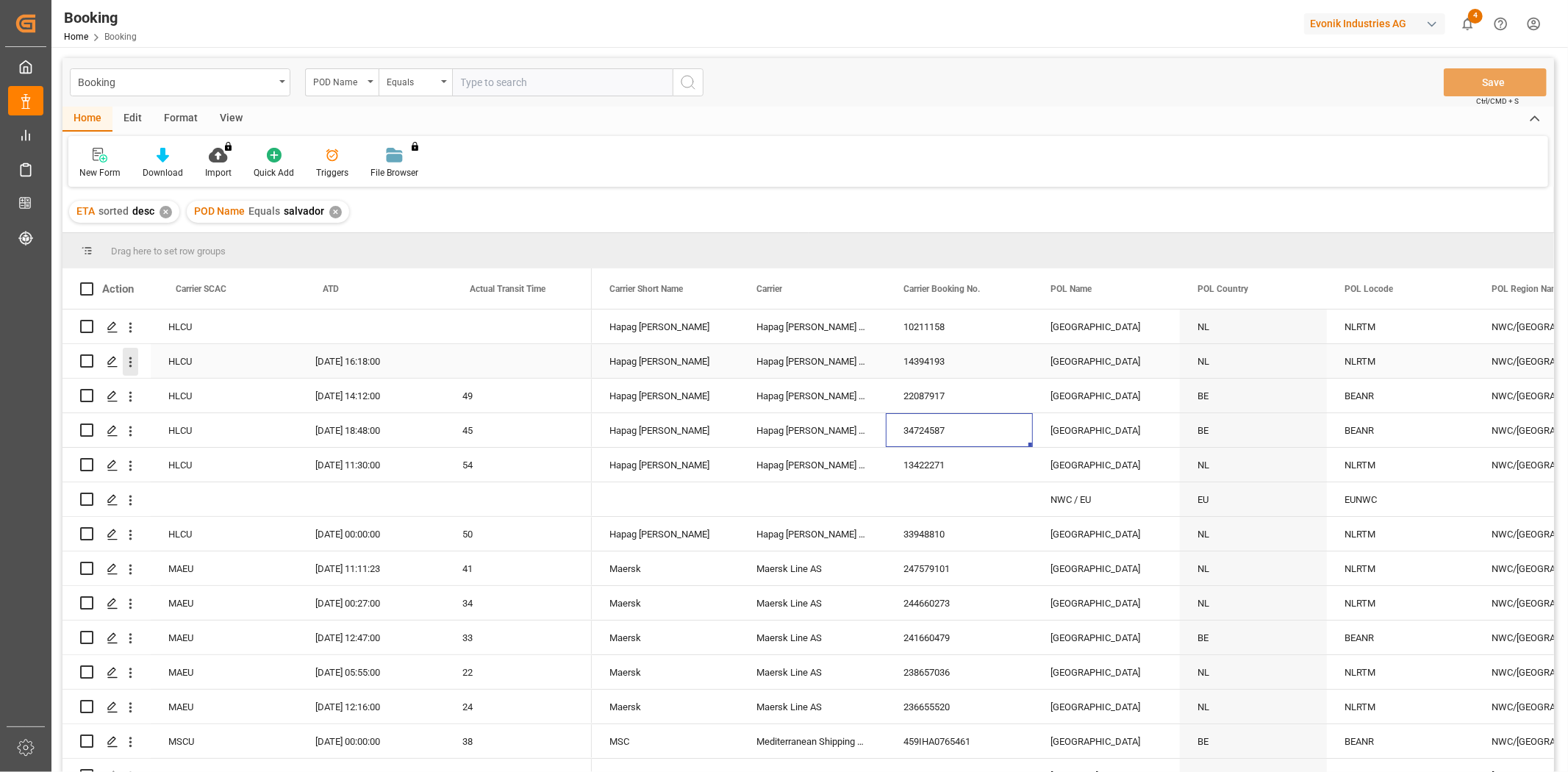
click at [133, 364] on icon "open menu" at bounding box center [130, 362] width 15 height 15
click at [199, 481] on span "Track Shipment" at bounding box center [226, 482] width 136 height 14
click at [1254, 376] on div "NL" at bounding box center [1253, 360] width 147 height 34
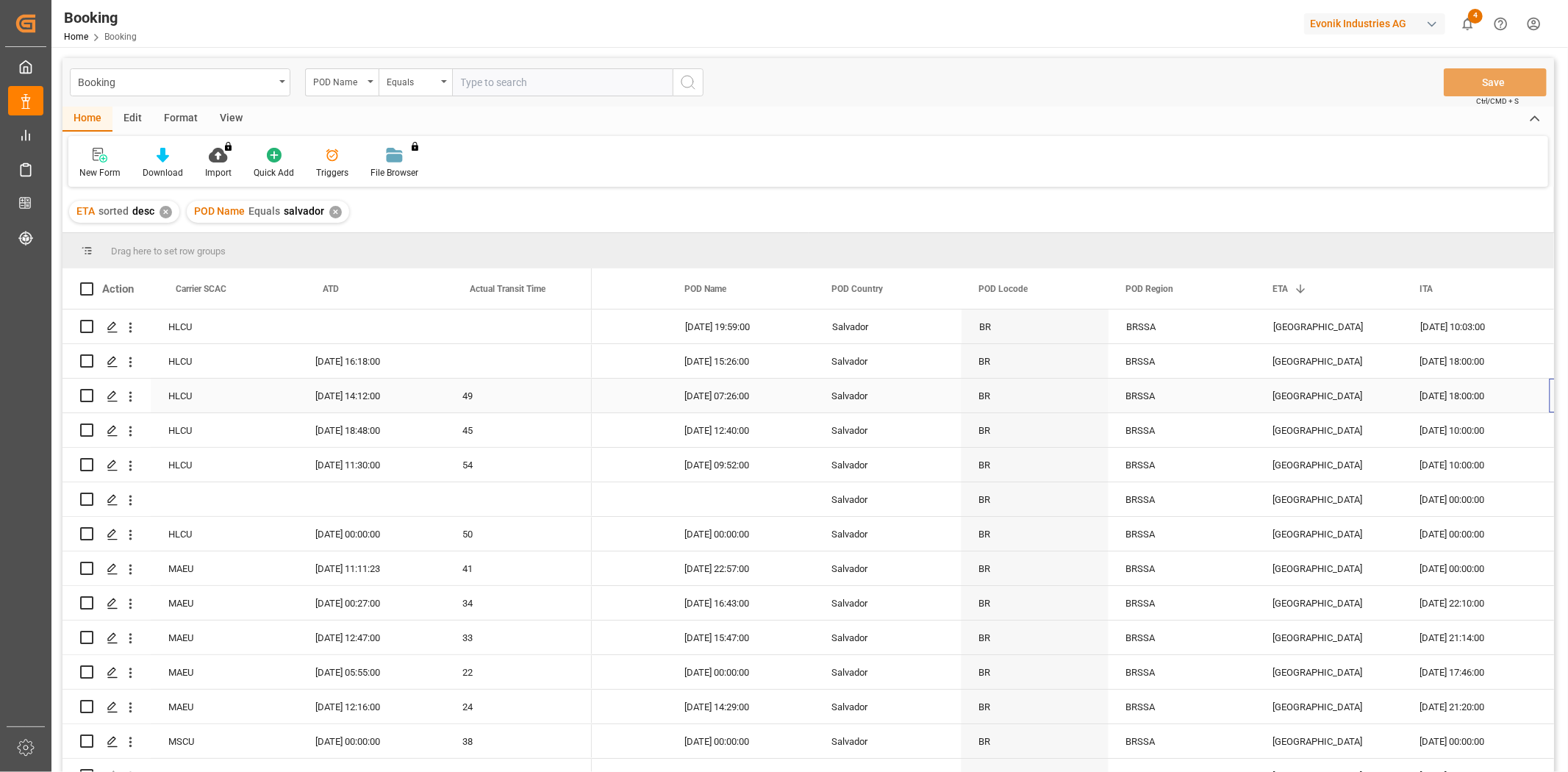
scroll to position [0, 7275]
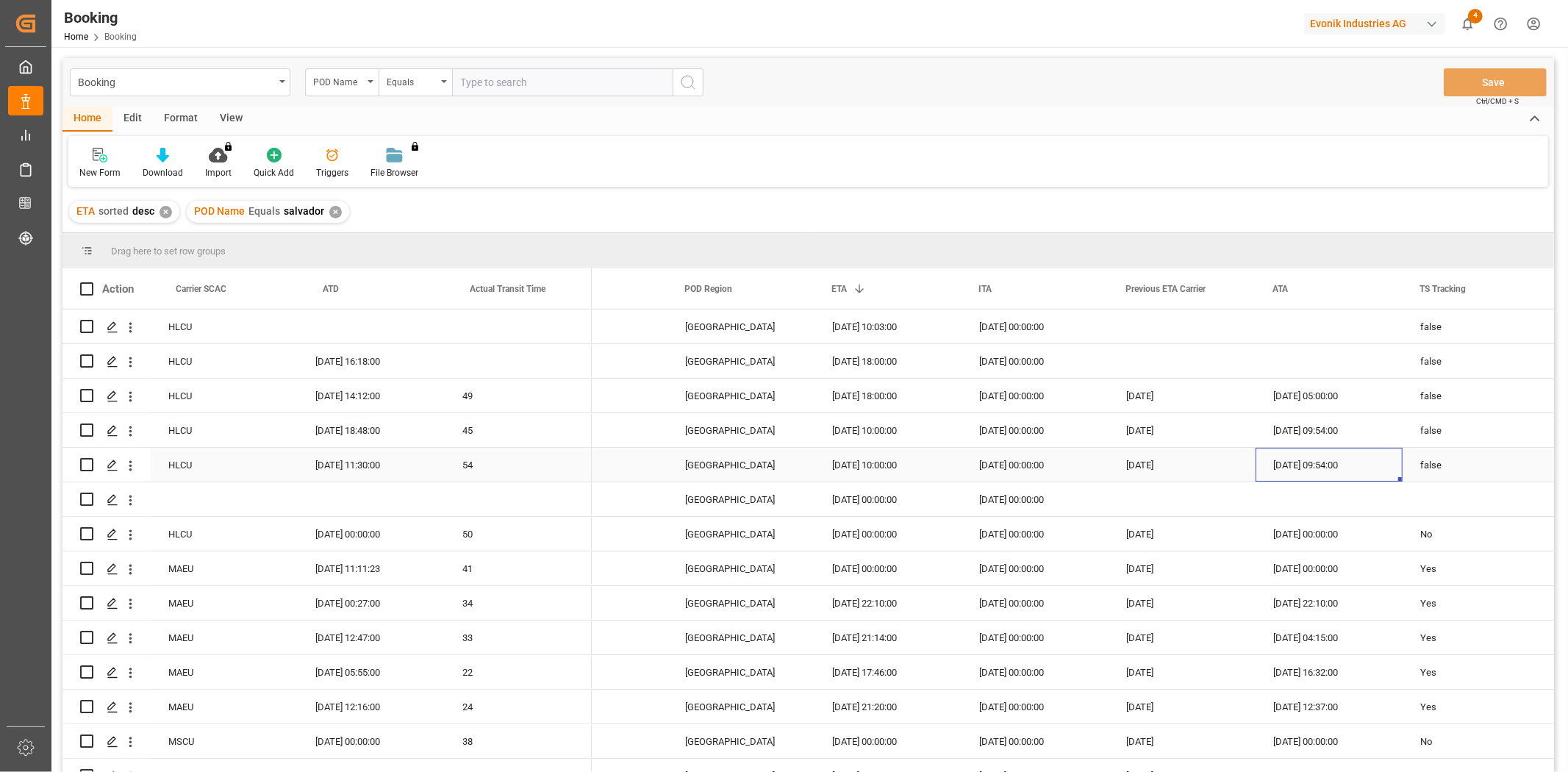
click at [1281, 463] on div "[DATE] 09:54:00" at bounding box center [1329, 464] width 147 height 34
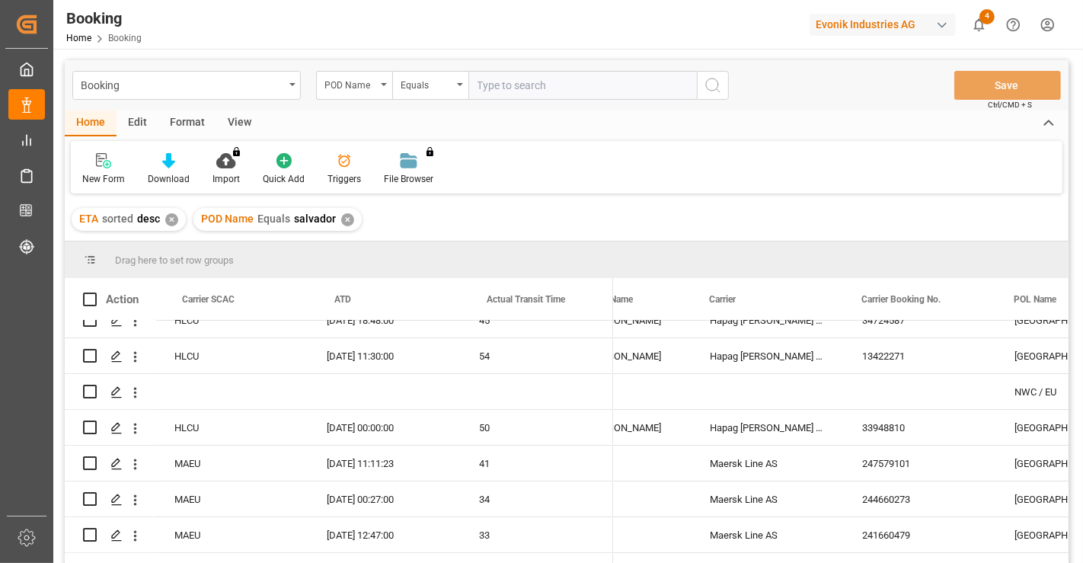
scroll to position [0, 0]
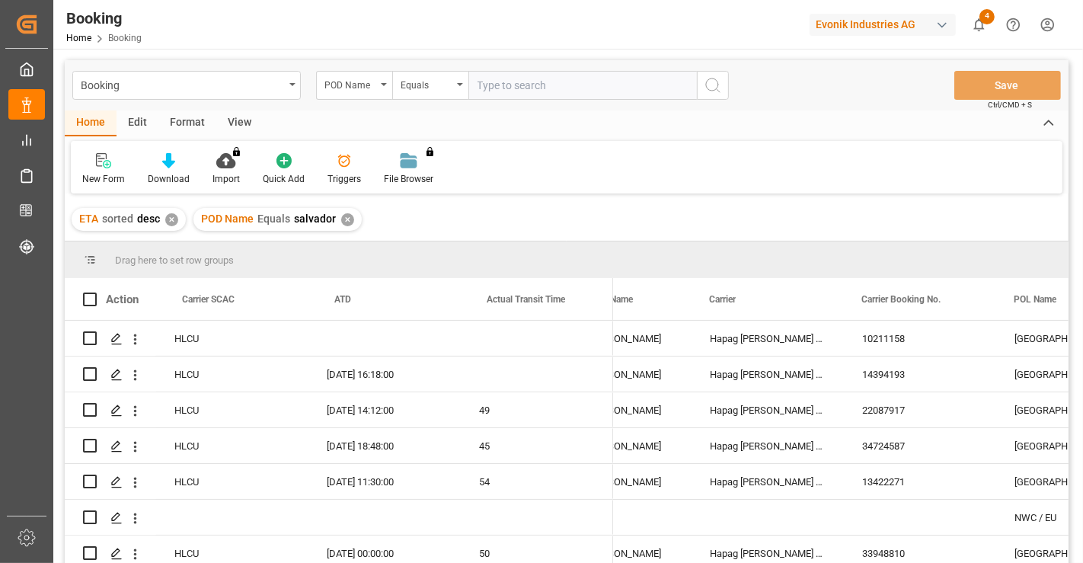
click at [346, 222] on div "✕" at bounding box center [347, 219] width 13 height 13
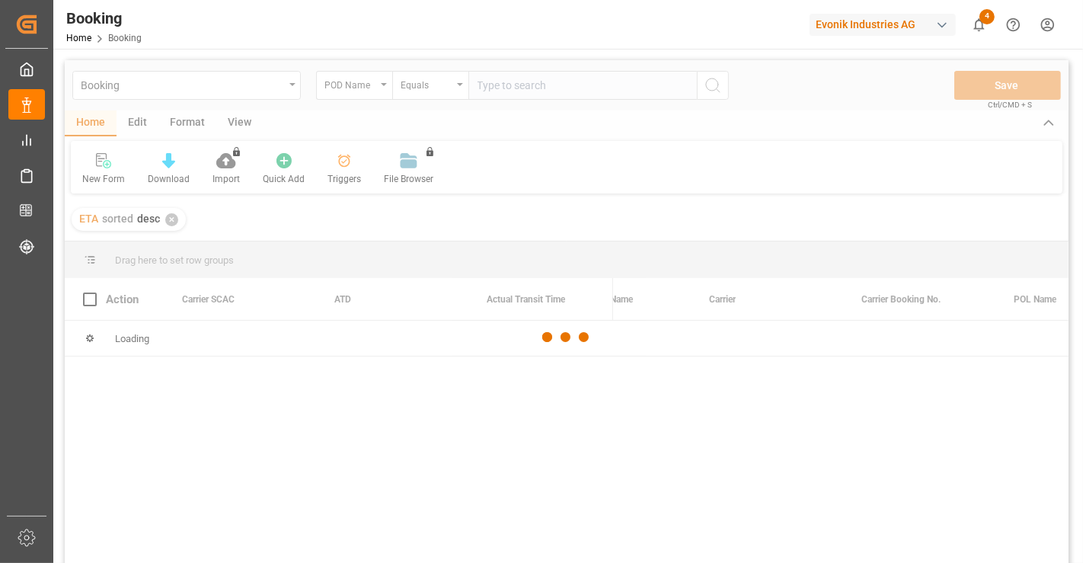
click at [359, 88] on div at bounding box center [567, 337] width 1004 height 554
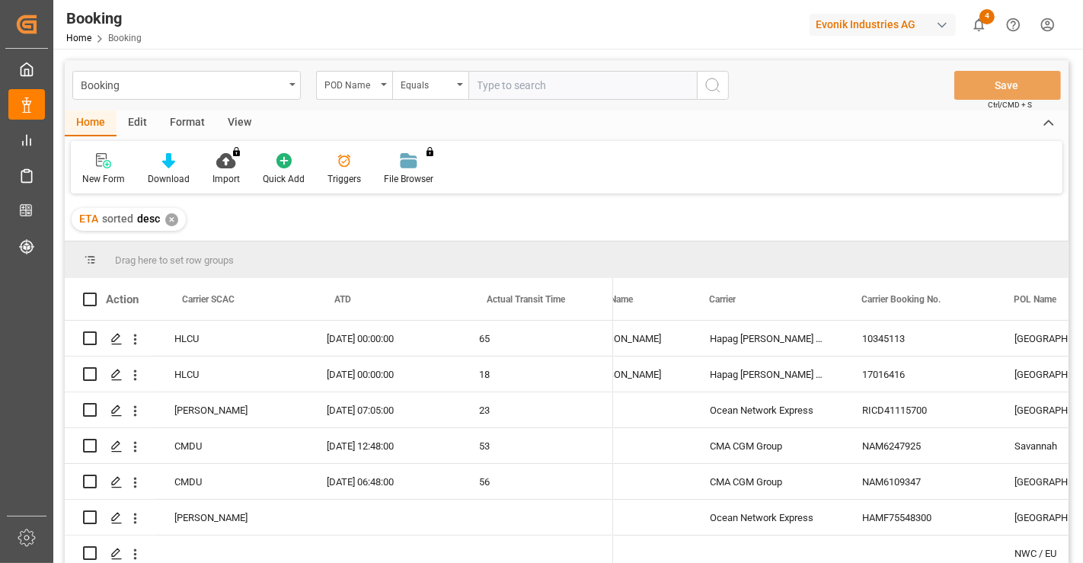
click at [359, 88] on div "POD Name" at bounding box center [351, 84] width 52 height 18
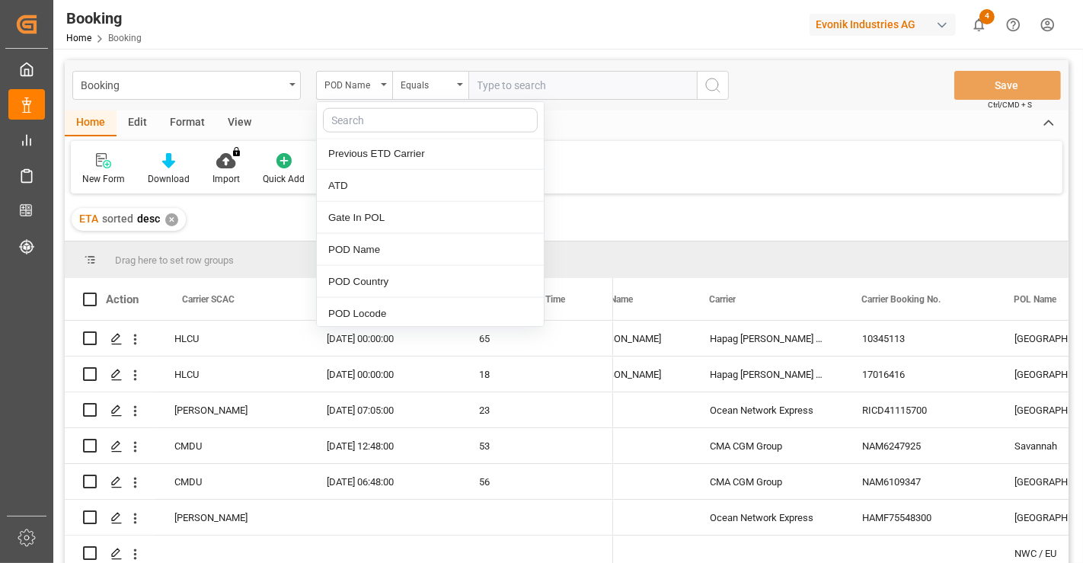
scroll to position [1608, 0]
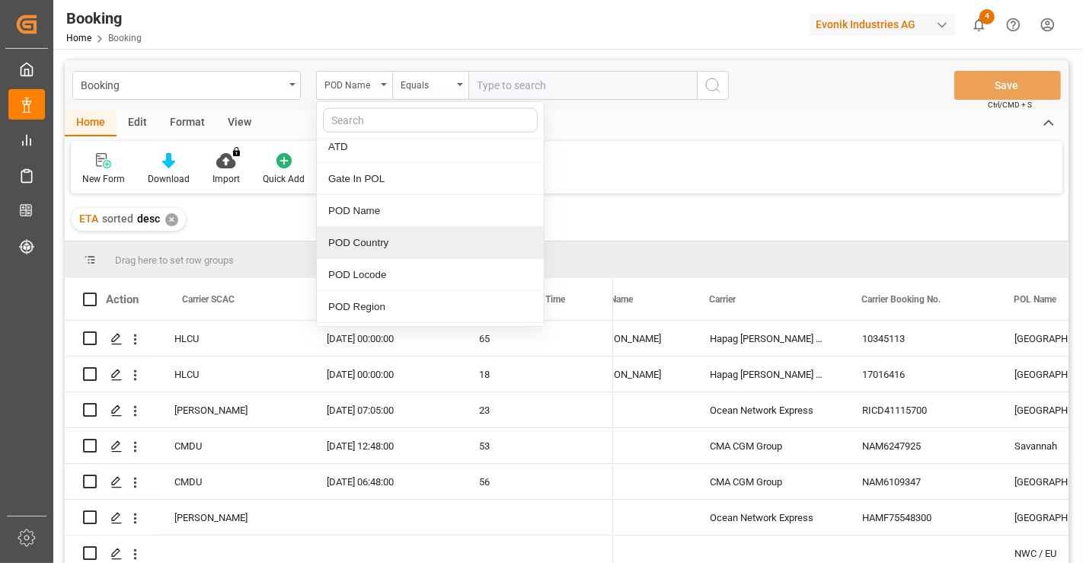
click at [376, 232] on div "POD Country" at bounding box center [430, 243] width 227 height 32
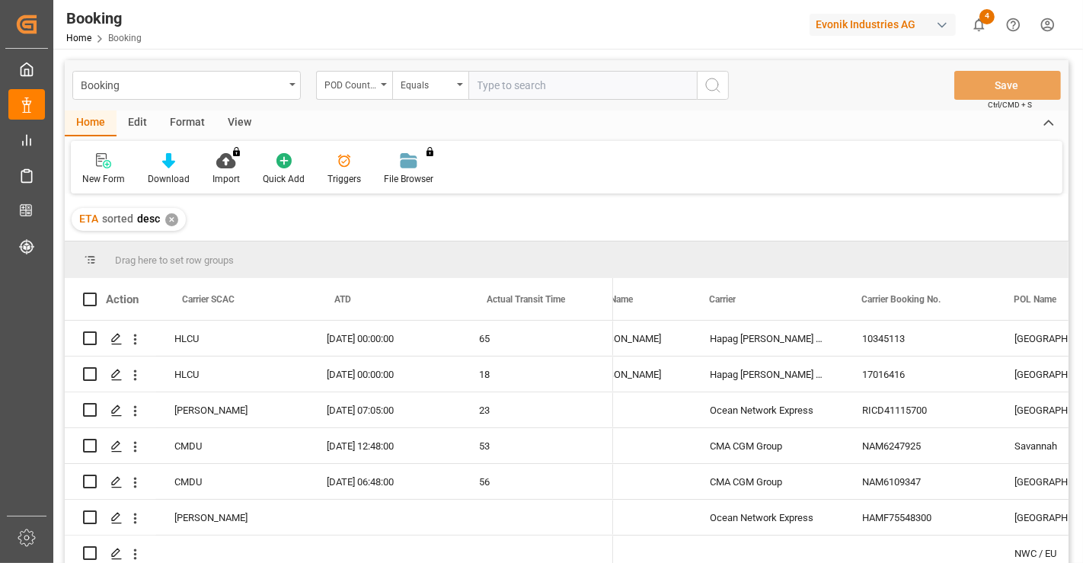
click at [521, 87] on input "text" at bounding box center [582, 85] width 229 height 29
type input "gr"
click at [720, 82] on icon "search button" at bounding box center [713, 85] width 18 height 18
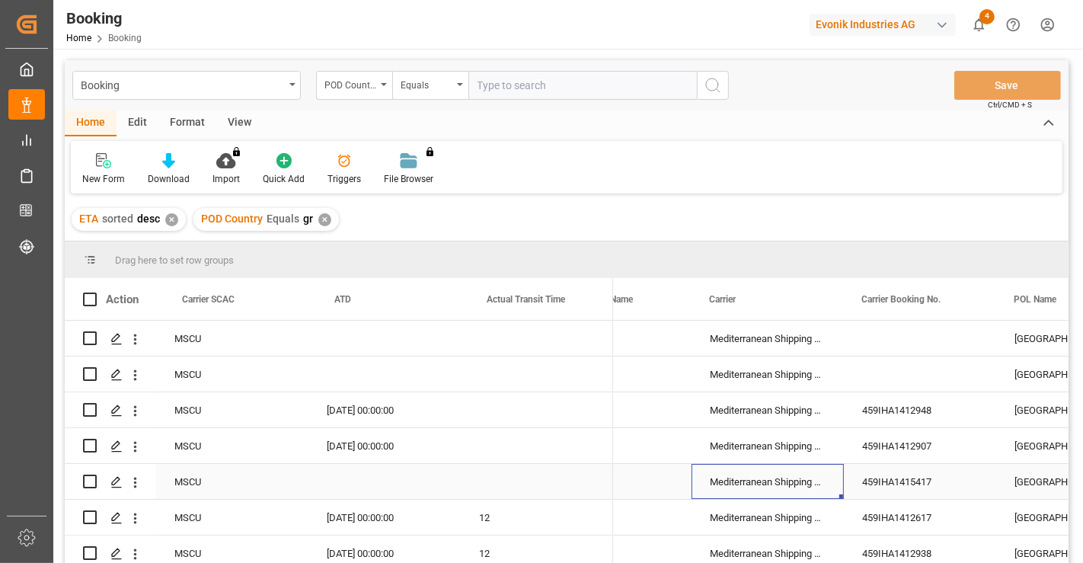
click at [790, 481] on div "Mediterranean Shipping Company" at bounding box center [768, 481] width 152 height 35
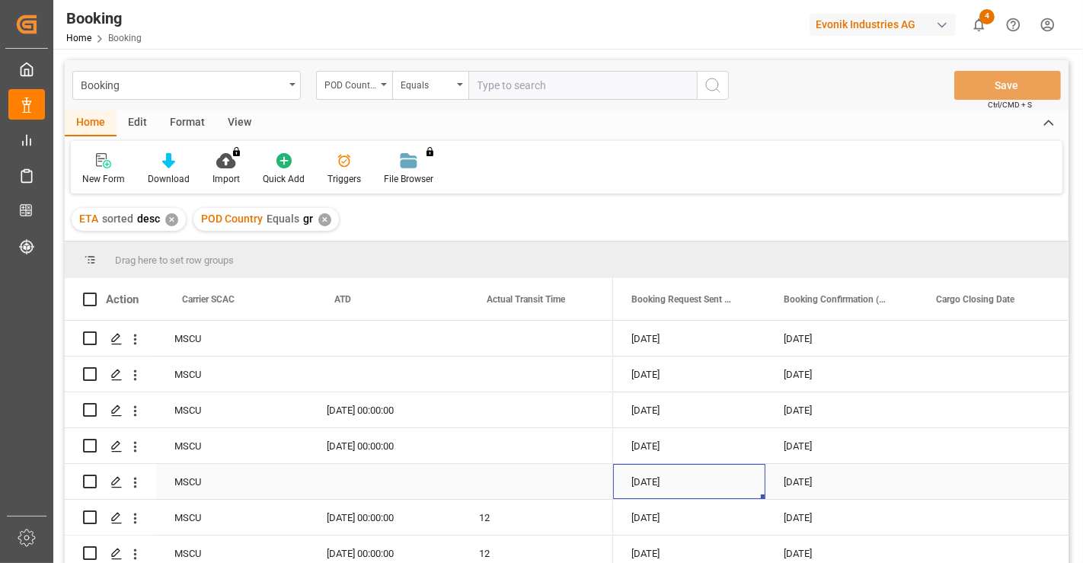
scroll to position [0, 4723]
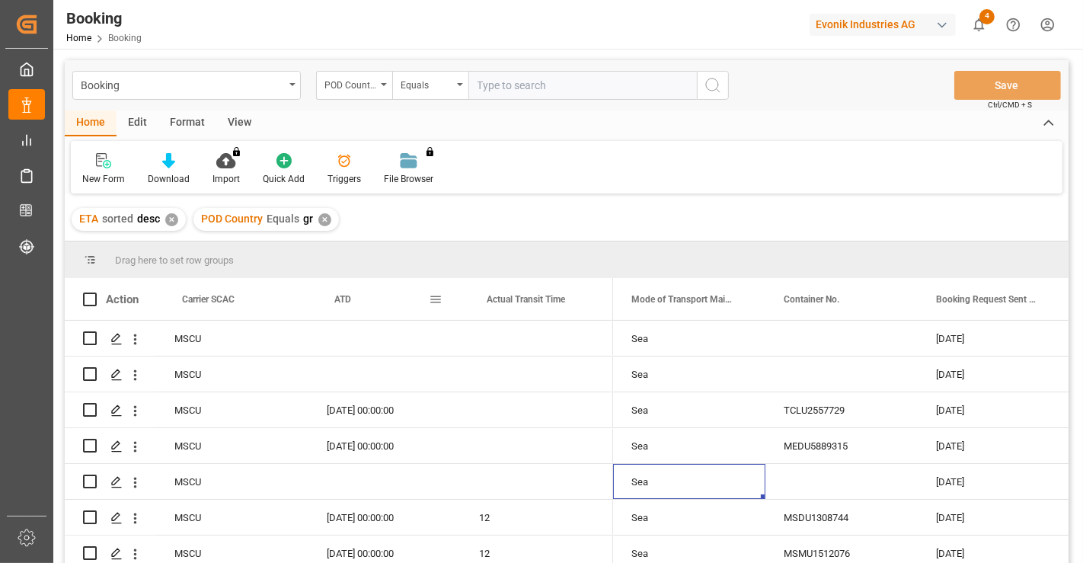
click at [436, 305] on span at bounding box center [436, 300] width 14 height 14
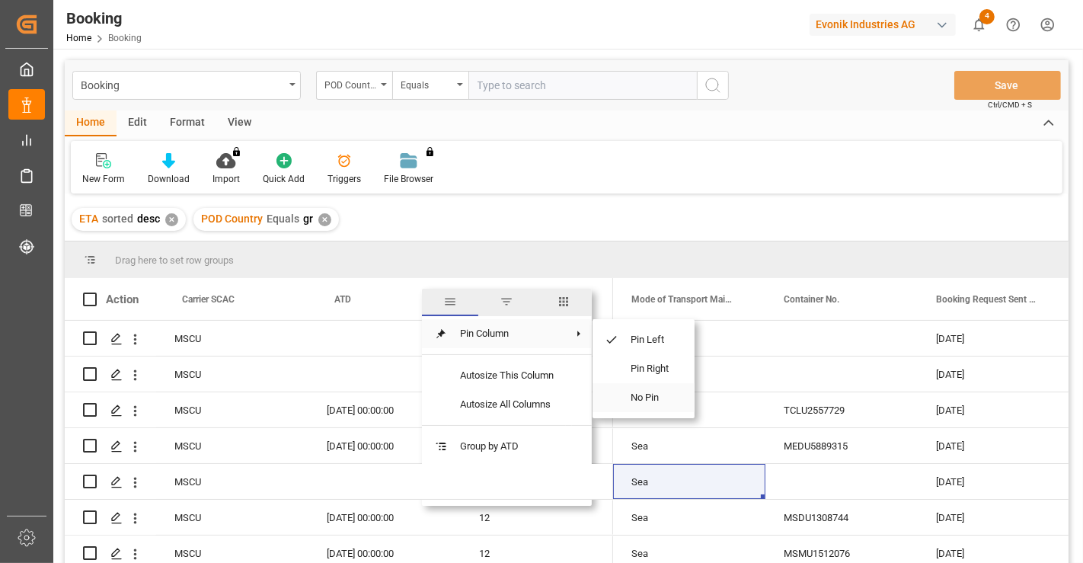
click at [644, 398] on span "No Pin" at bounding box center [651, 397] width 64 height 29
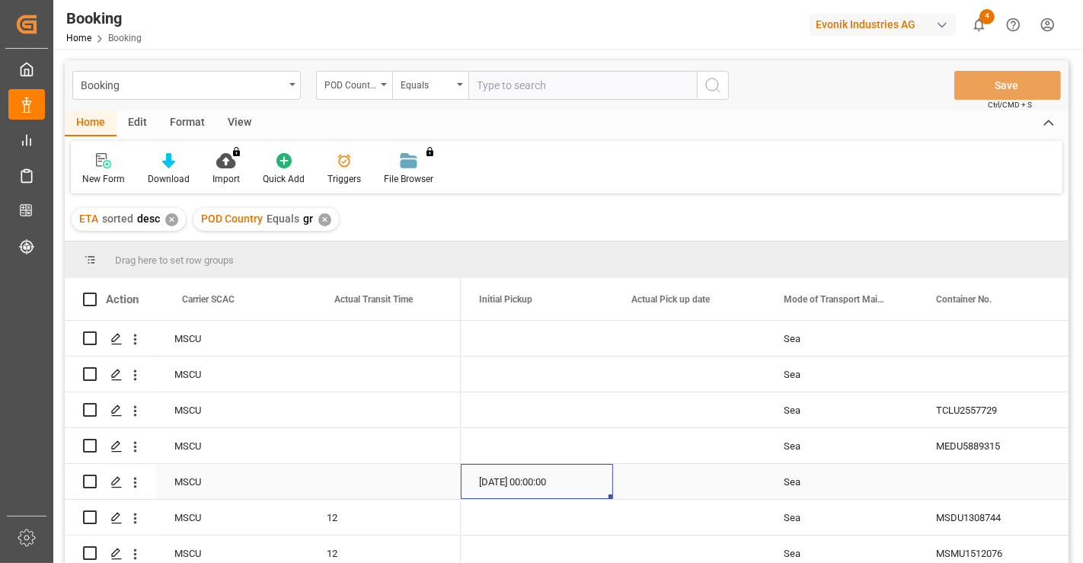
scroll to position [0, 4113]
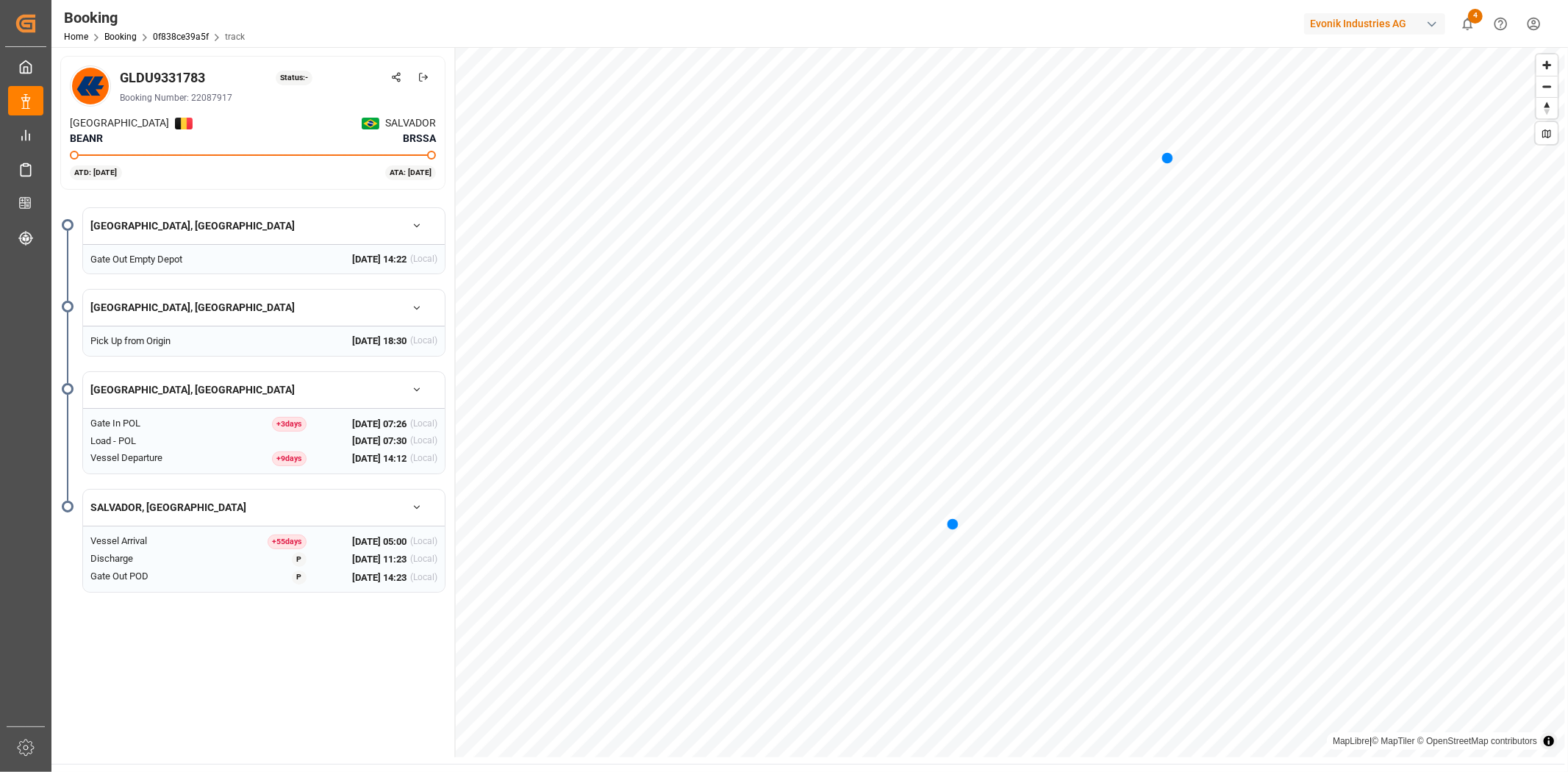
click at [314, 621] on div "GLDU9331783 Status: - Booking Number: 22087917 ANTWERPEN BEANR SALVADOR BRSSA A…" at bounding box center [253, 402] width 404 height 710
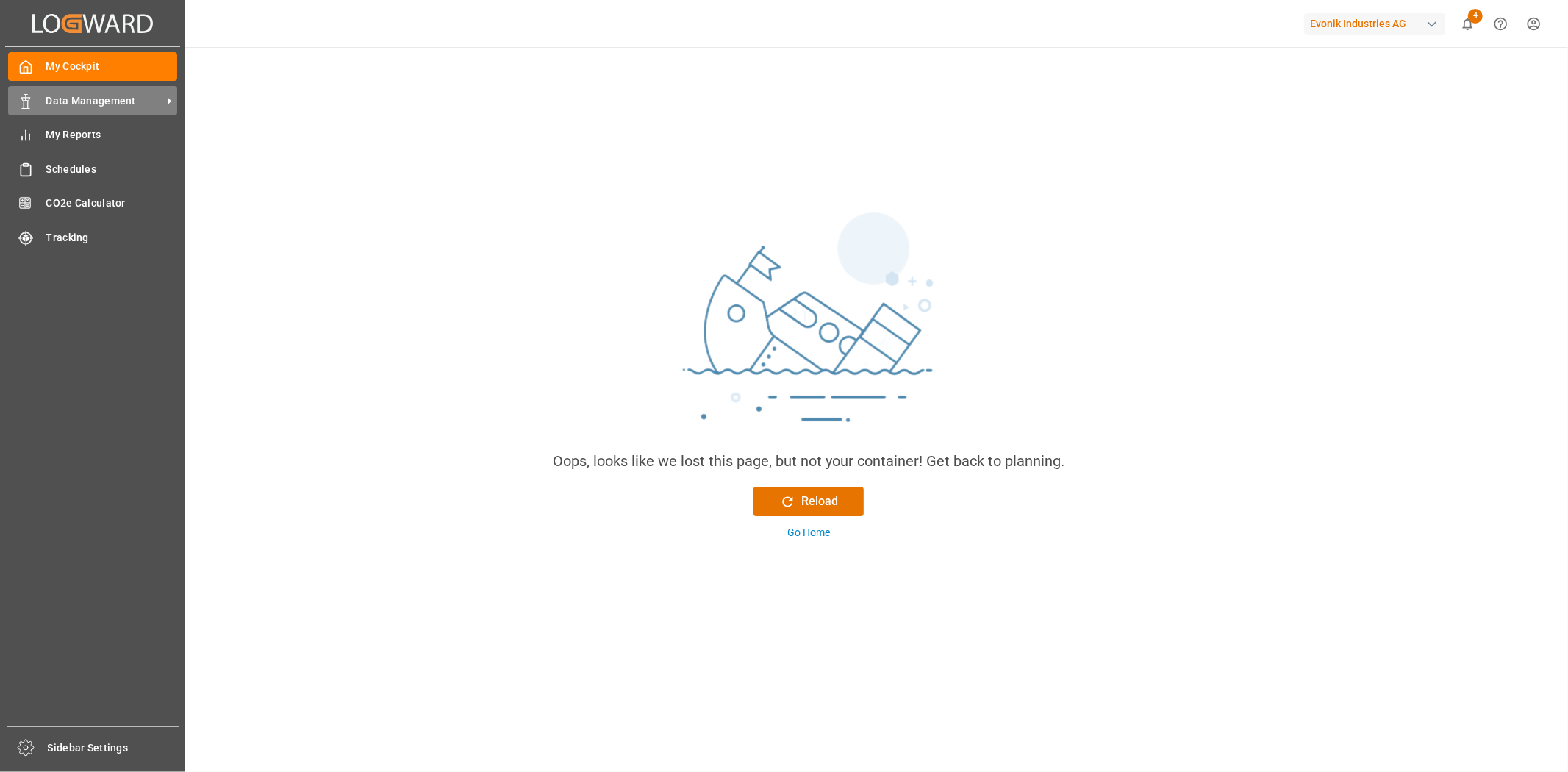
click at [38, 98] on div "Data Management Data Management" at bounding box center [92, 100] width 169 height 29
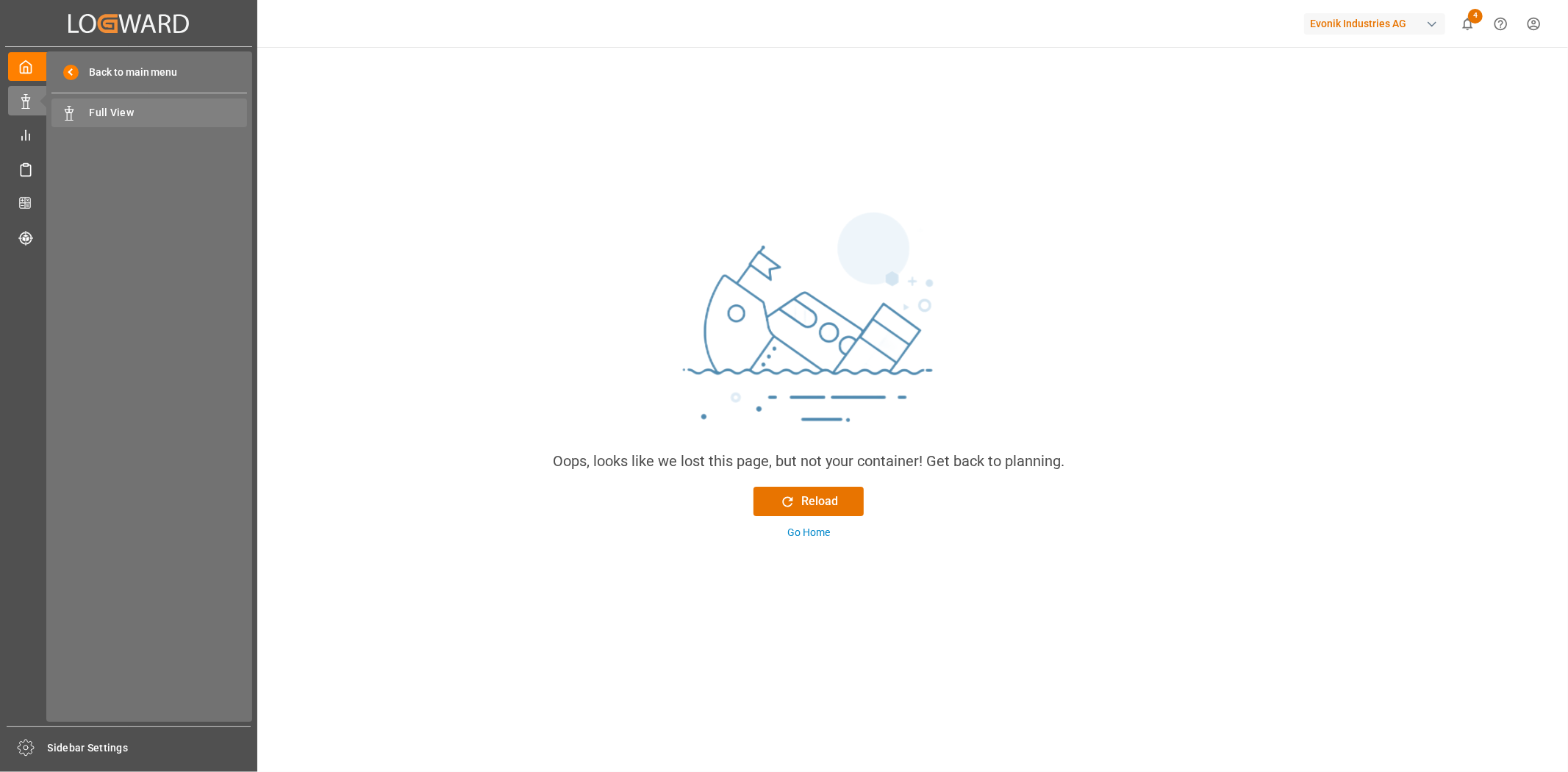
click at [134, 107] on span "Full View" at bounding box center [169, 113] width 158 height 15
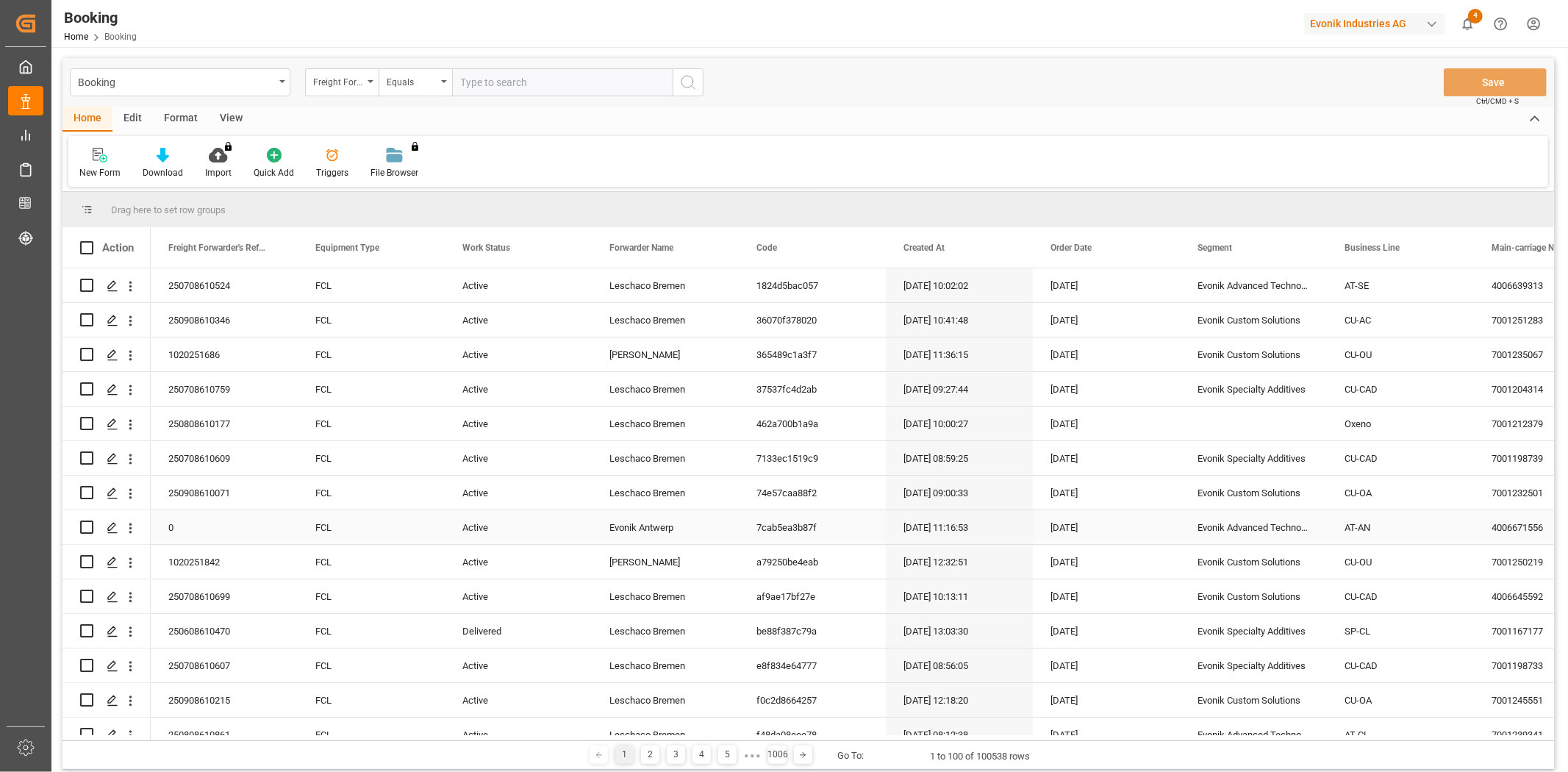
click at [939, 538] on div "24-07-2025 11:16:53" at bounding box center [959, 527] width 147 height 34
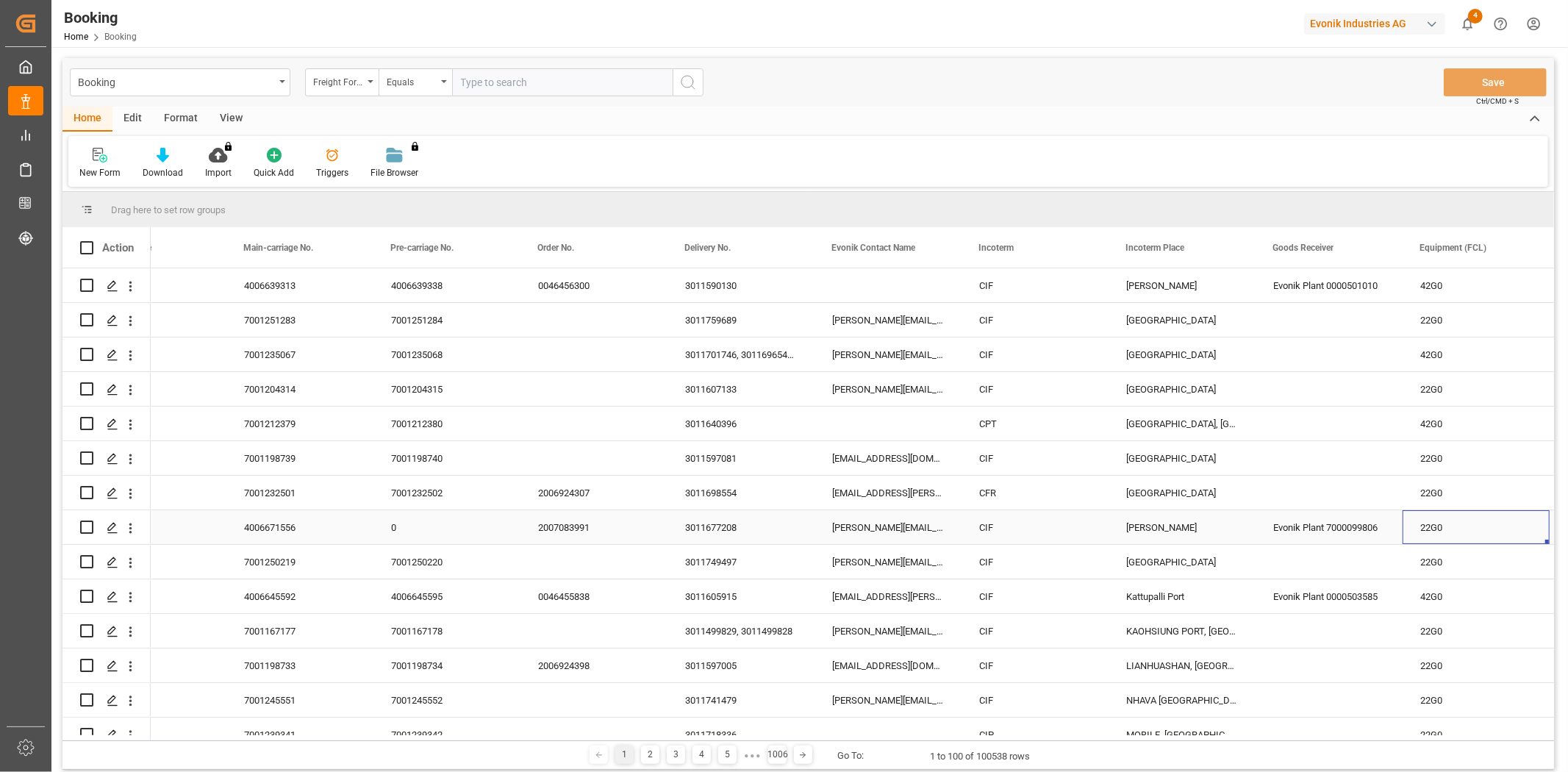
scroll to position [0, 1394]
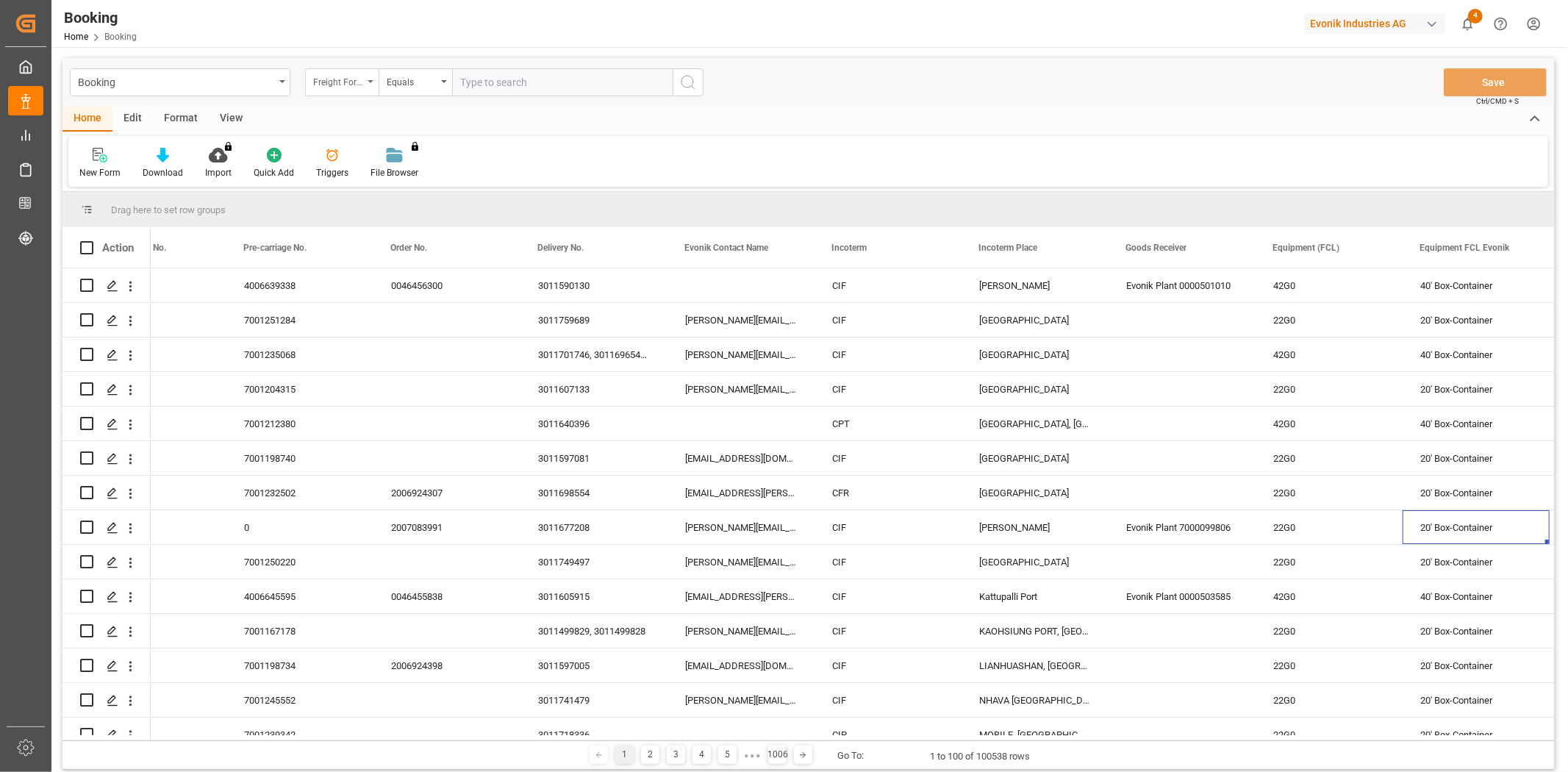
click at [364, 76] on div "Freight Forwarder's Reference No." at bounding box center [342, 82] width 73 height 28
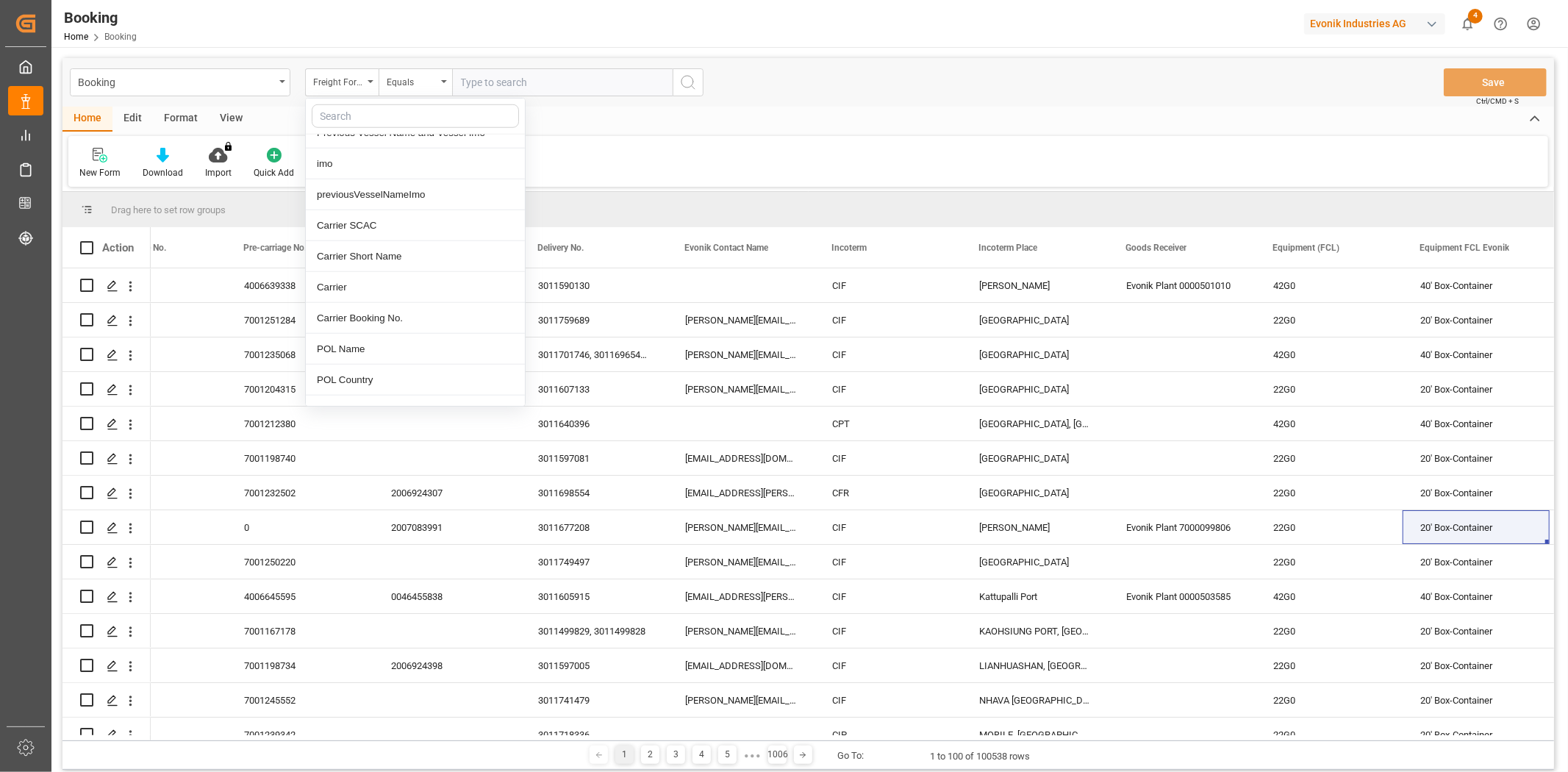
scroll to position [1144, 0]
click at [421, 341] on div "POL Name" at bounding box center [415, 335] width 219 height 31
click at [539, 76] on input "text" at bounding box center [562, 82] width 221 height 28
type input "rijeka"
click at [681, 87] on icon "search button" at bounding box center [688, 82] width 17 height 17
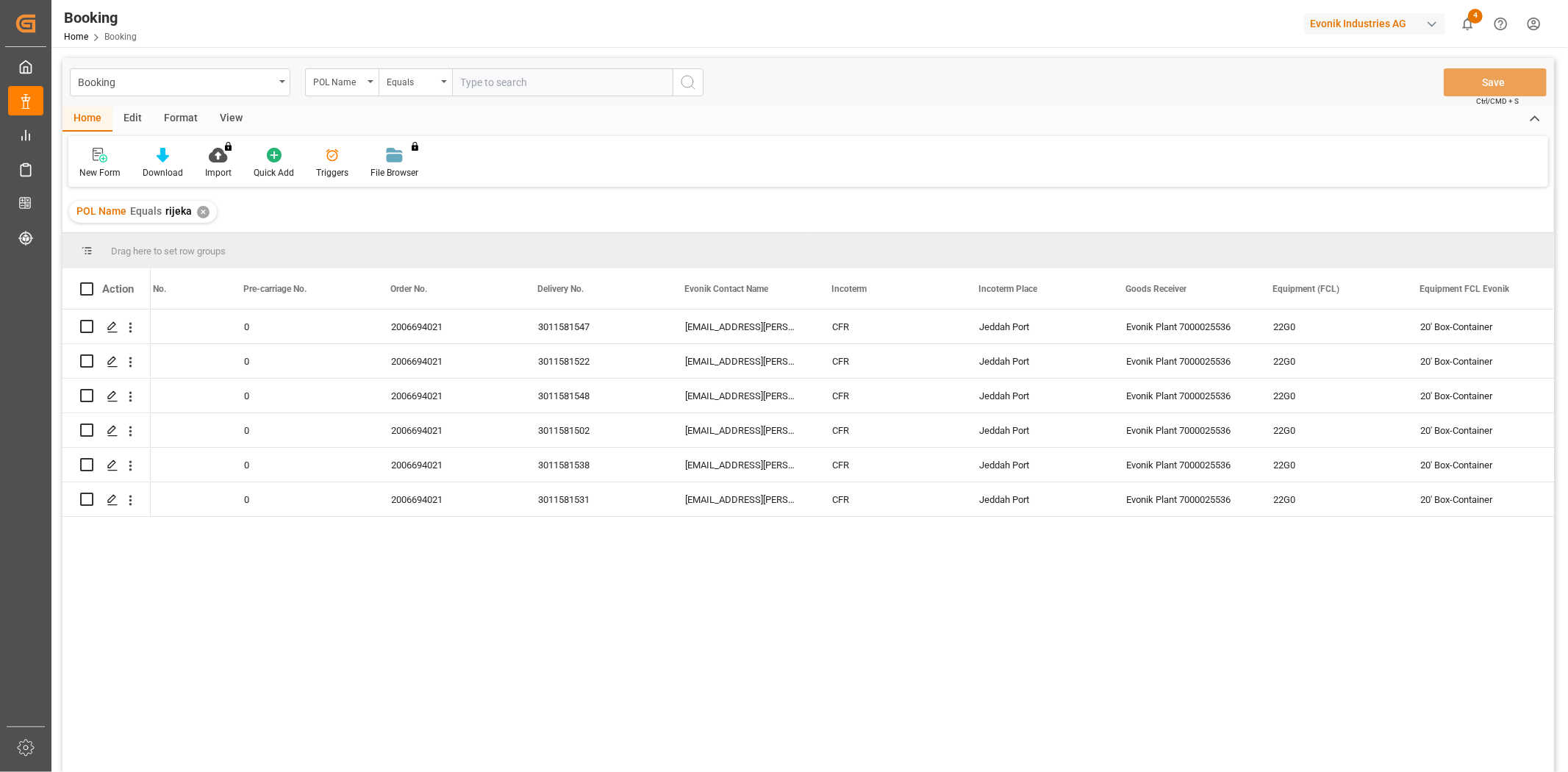
click at [202, 211] on div "✕" at bounding box center [203, 211] width 13 height 13
